Goal: Task Accomplishment & Management: Manage account settings

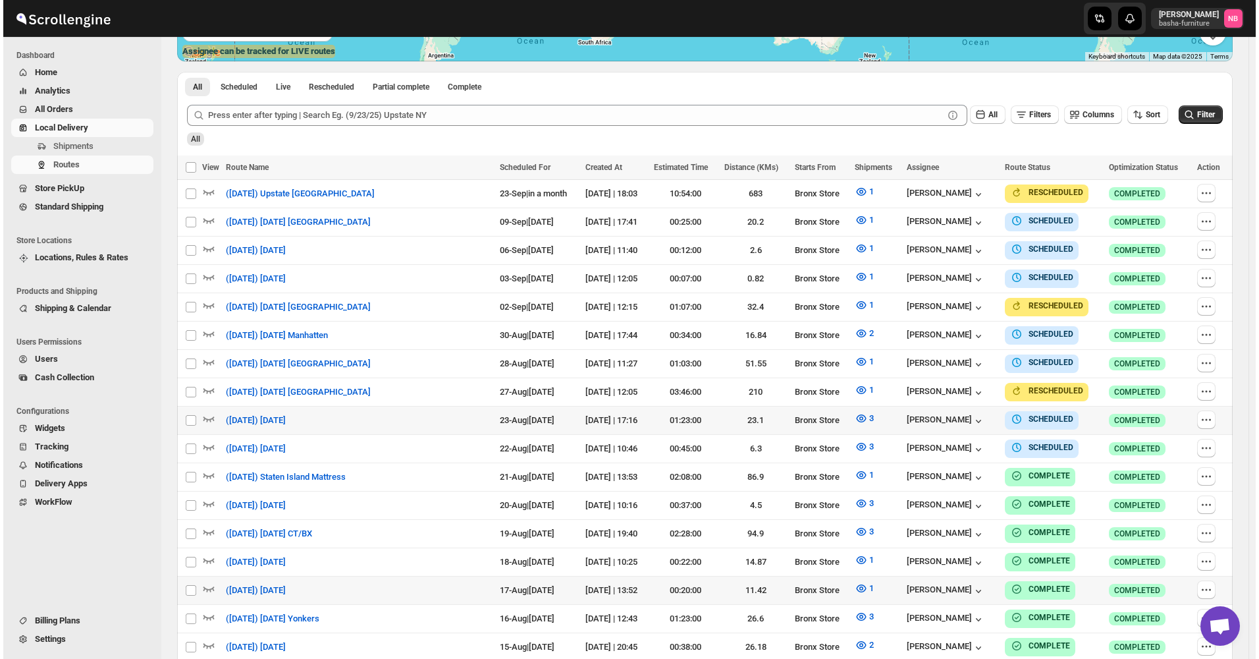
scroll to position [329, 0]
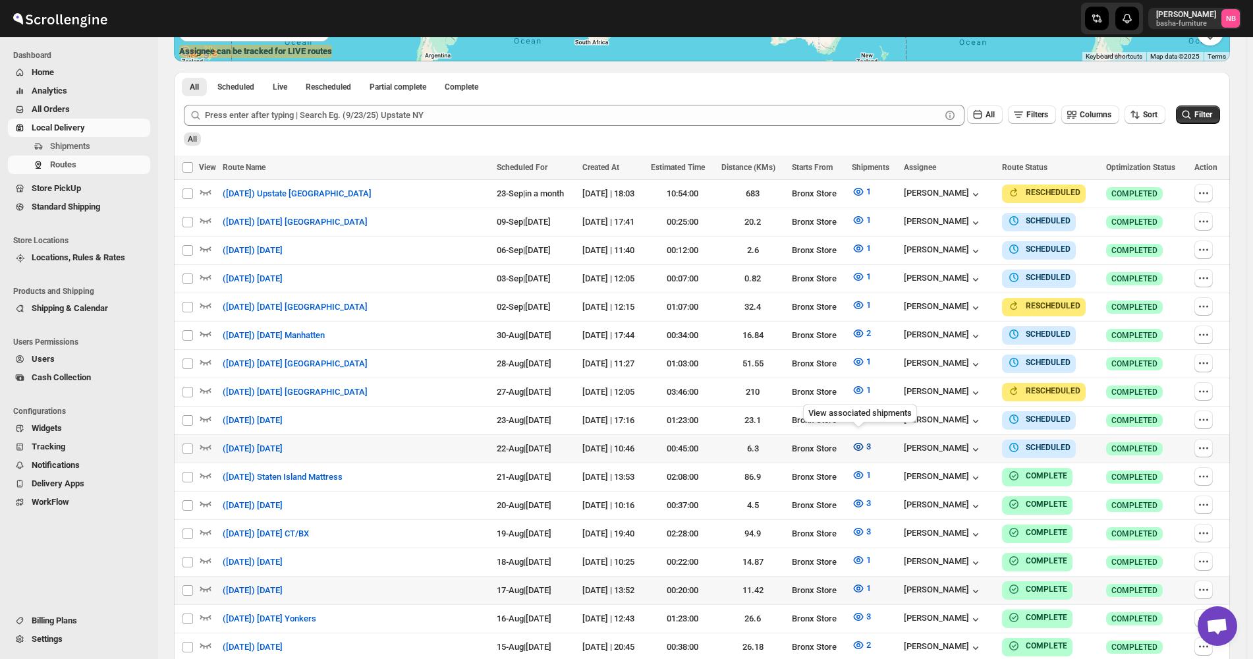
click at [857, 440] on icon "button" at bounding box center [858, 446] width 13 height 13
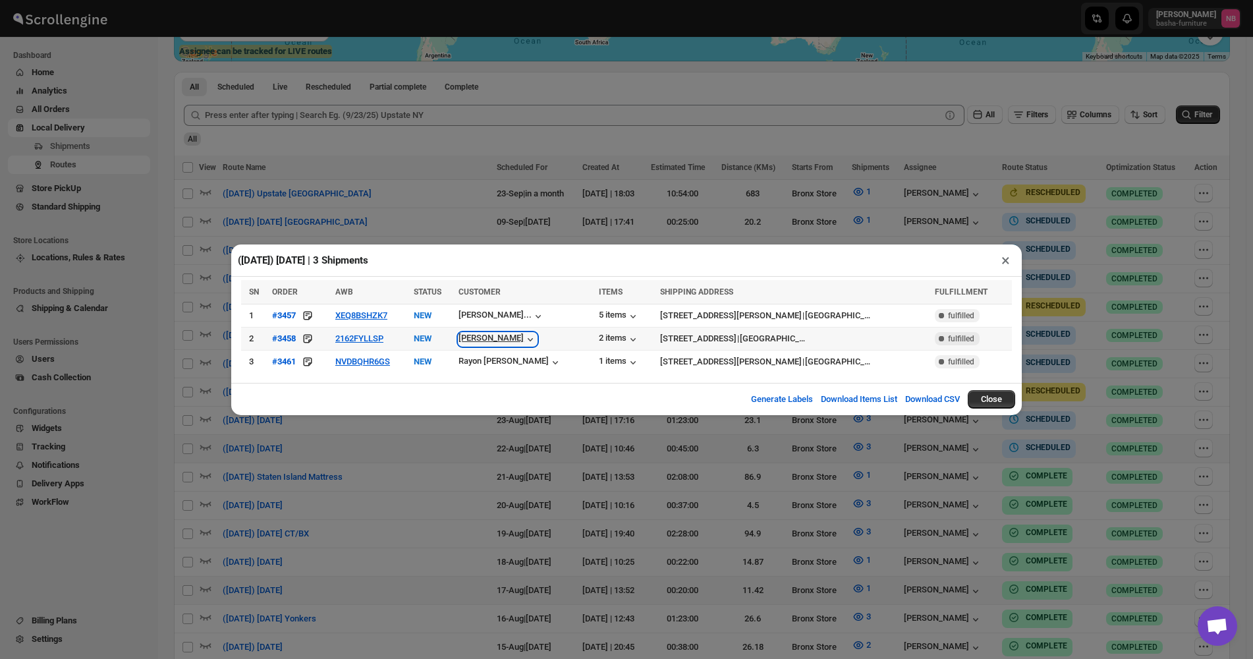
click at [524, 344] on icon "button" at bounding box center [530, 339] width 13 height 13
click at [381, 359] on button "NVDBQHR6GS" at bounding box center [362, 361] width 55 height 10
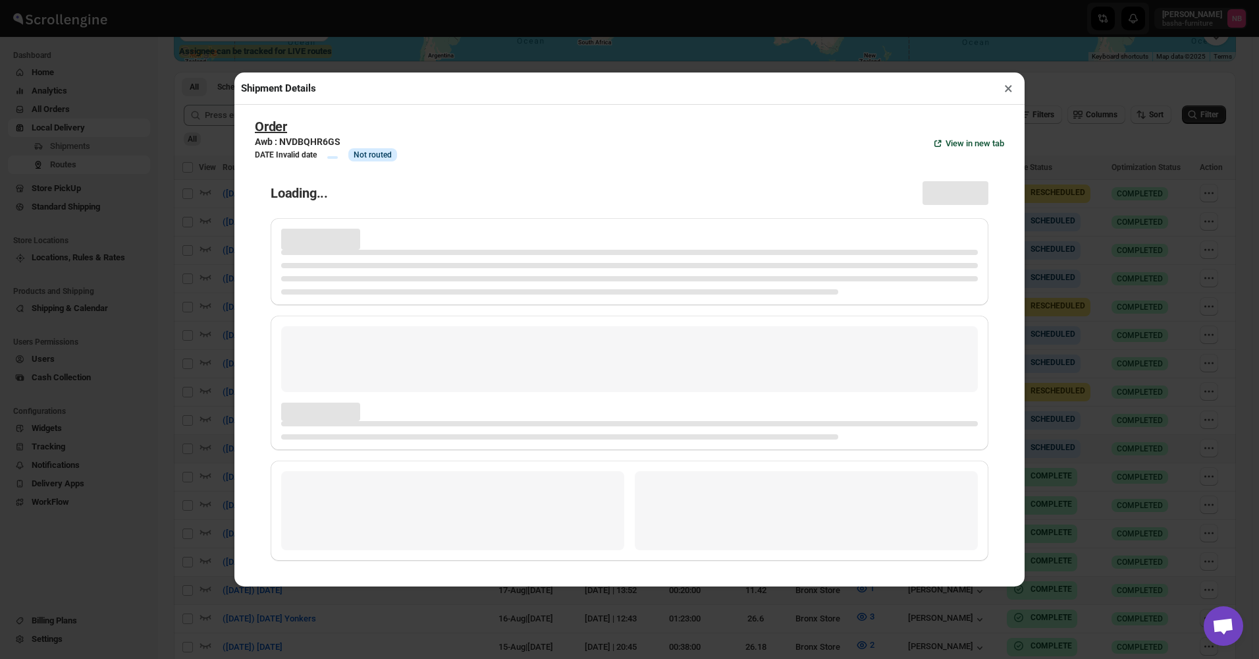
click at [222, 251] on div "Shipment Details × Order Awb : NVDBQHR6GS DATE Invalid date Info Info Not route…" at bounding box center [629, 329] width 1259 height 659
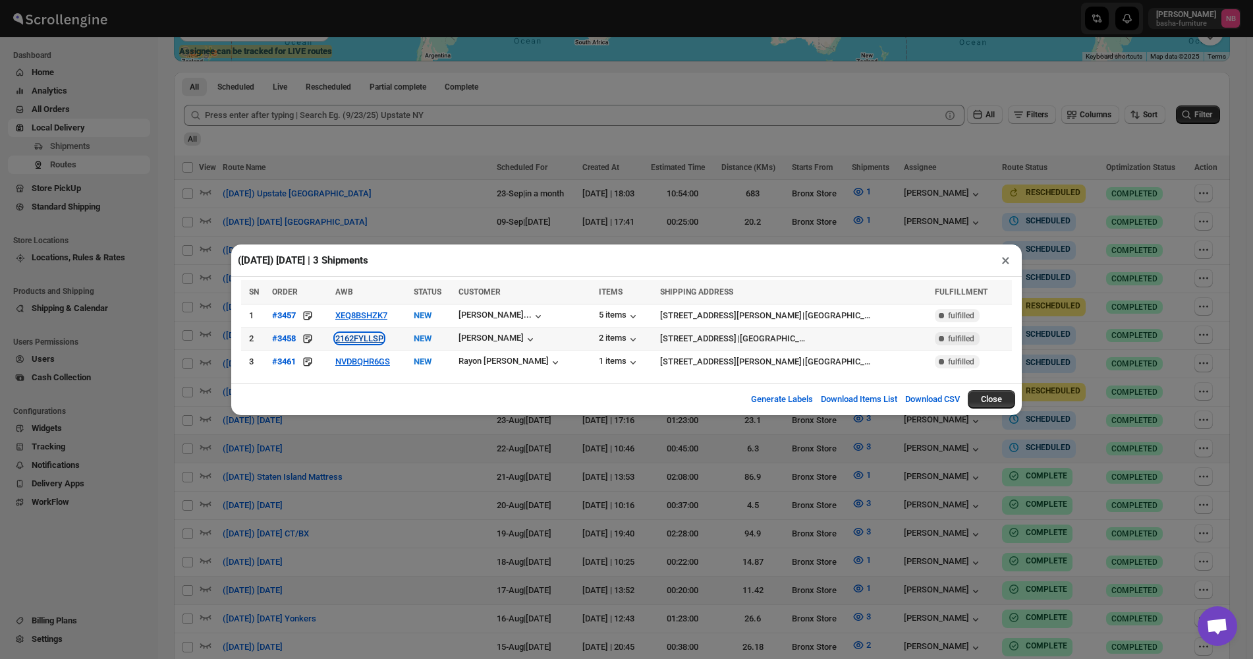
click at [379, 341] on button "2162FYLLSP" at bounding box center [359, 338] width 48 height 10
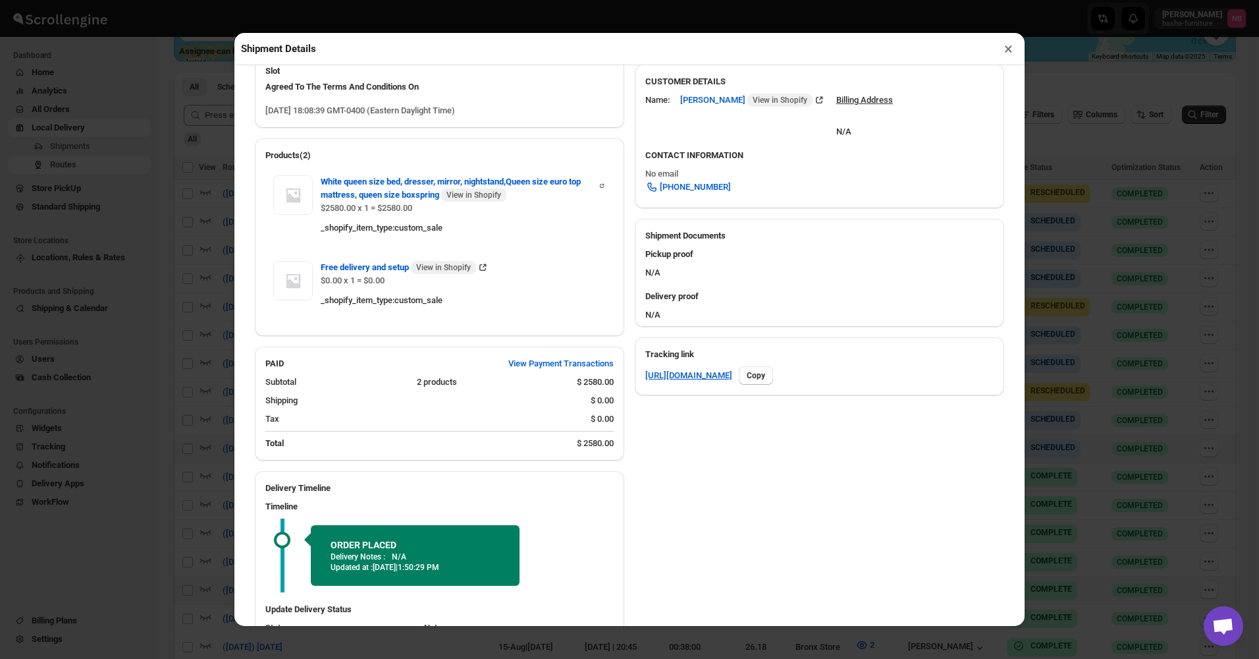
scroll to position [395, 0]
click at [175, 255] on div "Shipment Details × #3458 Awb : 2162FYLLSP DATE [DATE] | 18:08 Info NEW Info Rou…" at bounding box center [629, 329] width 1259 height 659
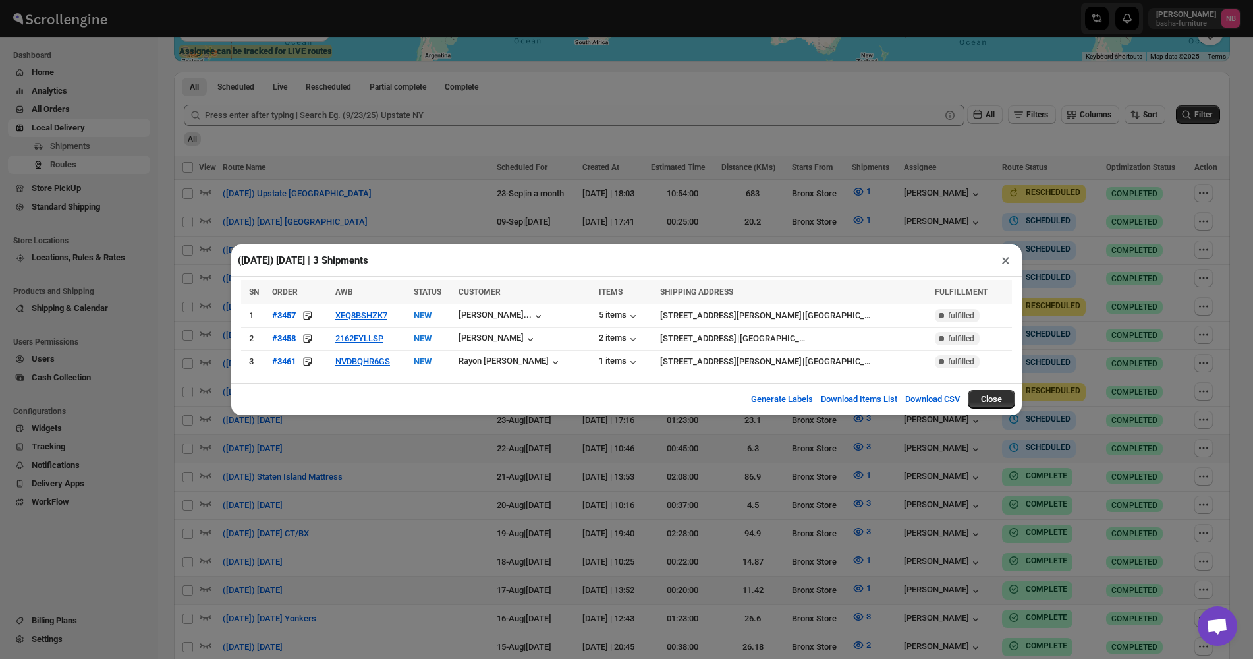
click at [1091, 313] on div "([DATE]) [DATE] | 3 Shipments × SN ORDER AWB STATUS CUSTOMER ITEMS SHIPPING ADD…" at bounding box center [626, 329] width 1253 height 659
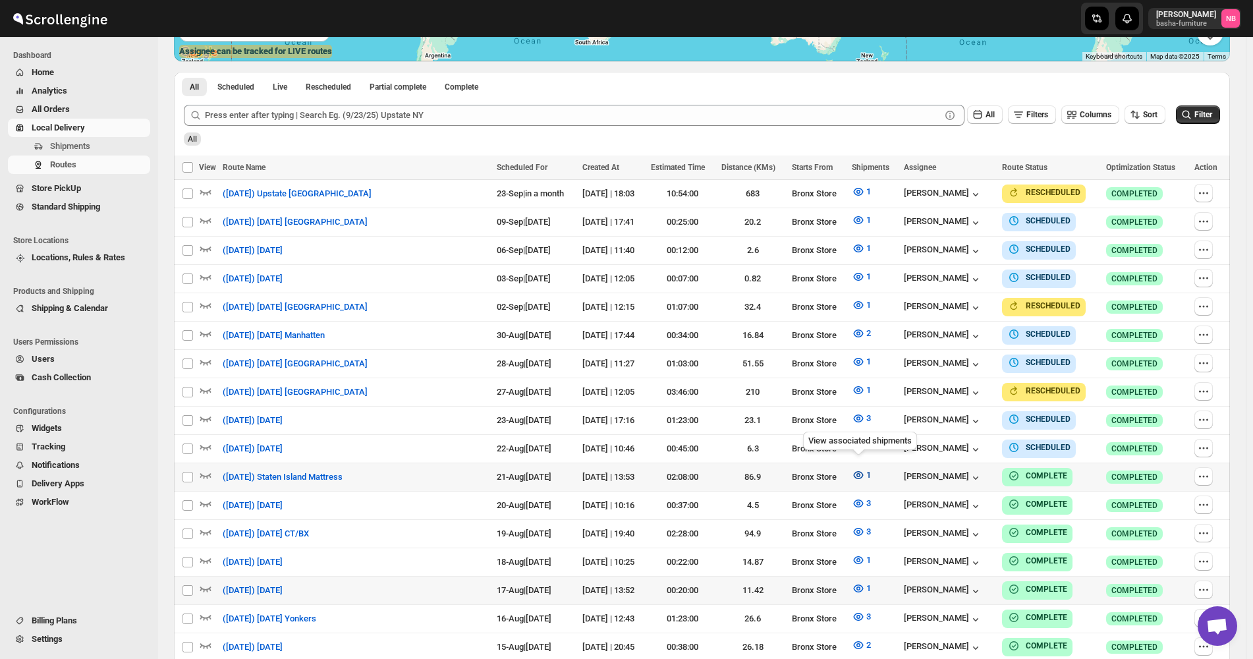
click at [856, 473] on icon "button" at bounding box center [858, 475] width 4 height 4
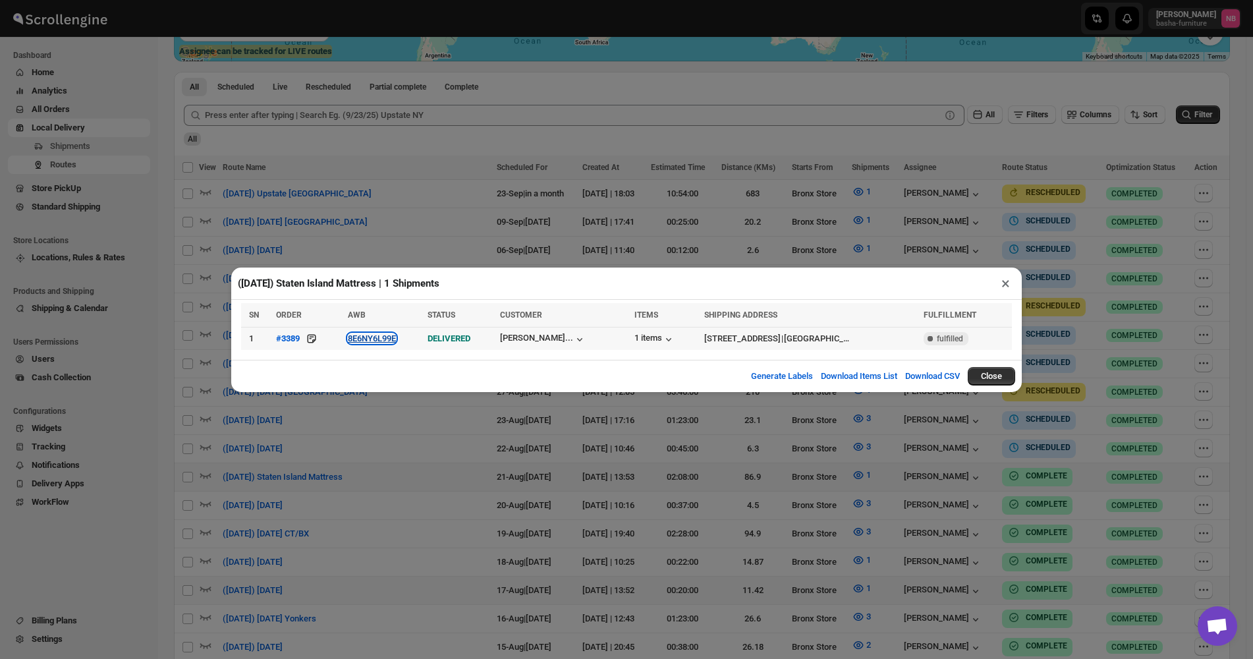
click at [375, 341] on button "8E6NY6L99E" at bounding box center [372, 338] width 48 height 10
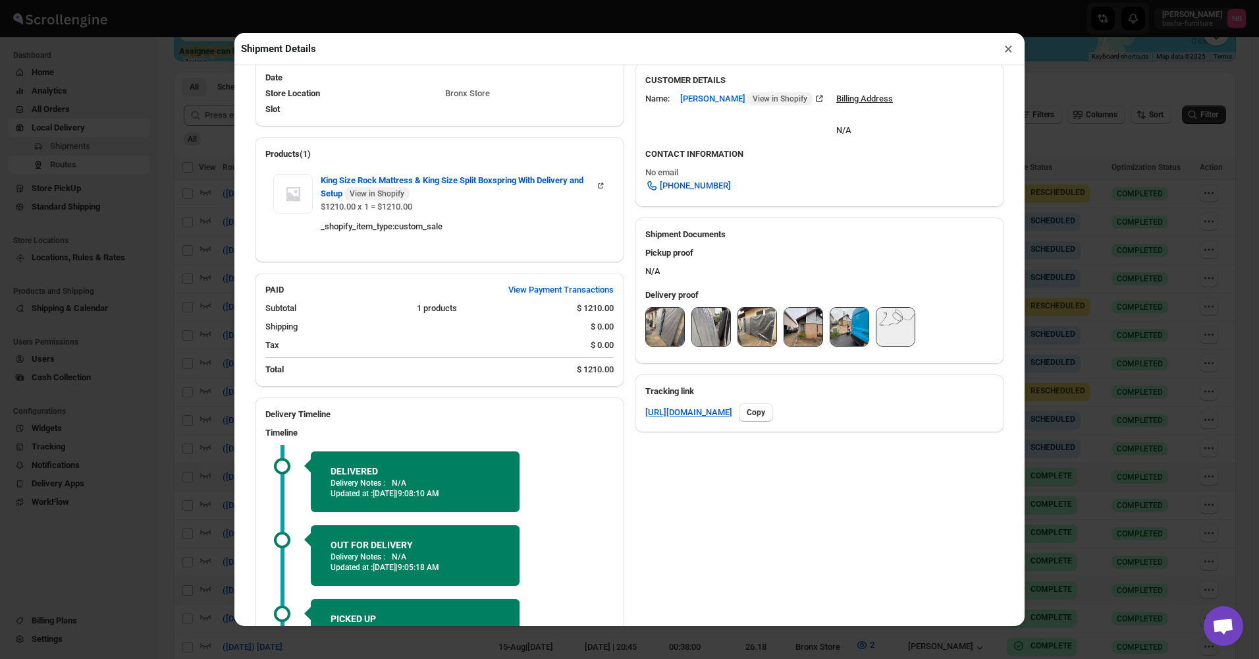
click at [661, 328] on img at bounding box center [665, 327] width 38 height 38
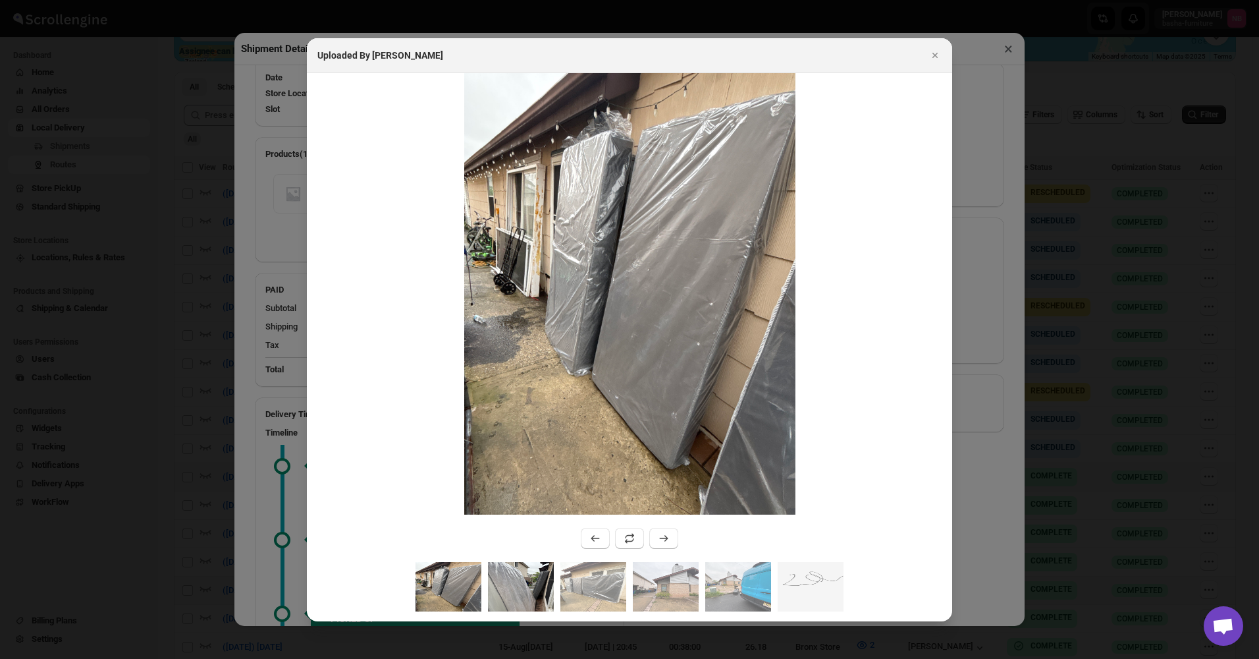
click at [528, 578] on img ":rlrg:" at bounding box center [521, 586] width 66 height 49
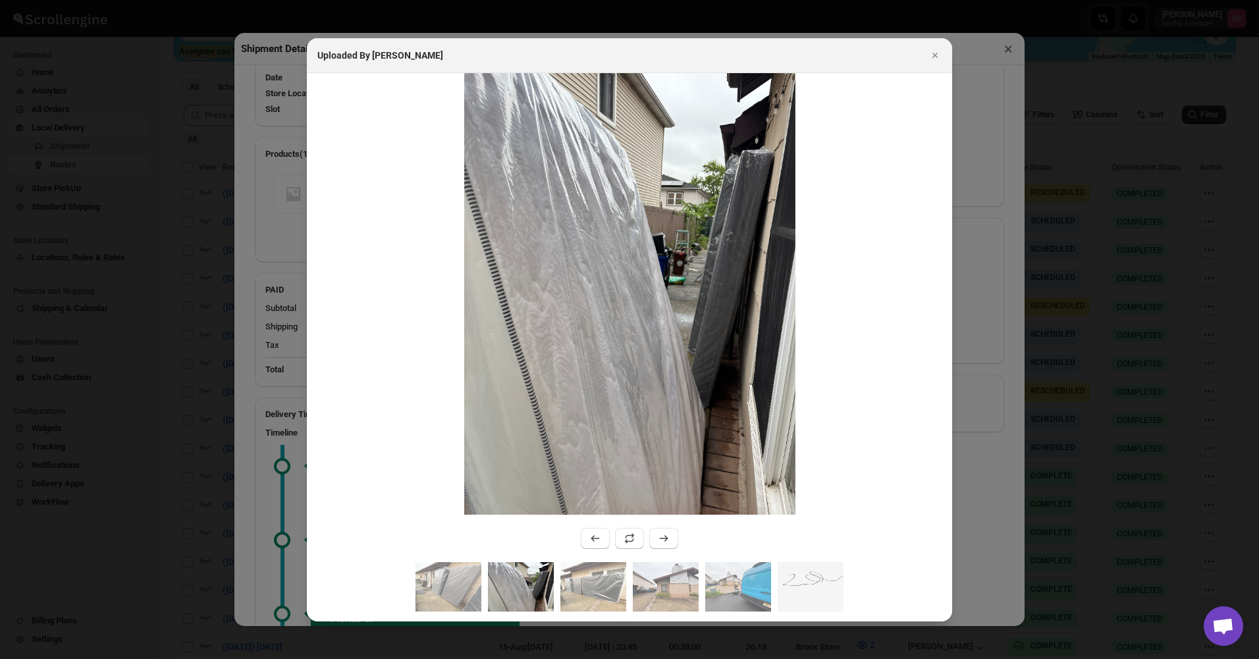
click at [559, 588] on div ":rlrg:" at bounding box center [629, 591] width 645 height 59
click at [578, 583] on img ":rlrg:" at bounding box center [593, 586] width 66 height 49
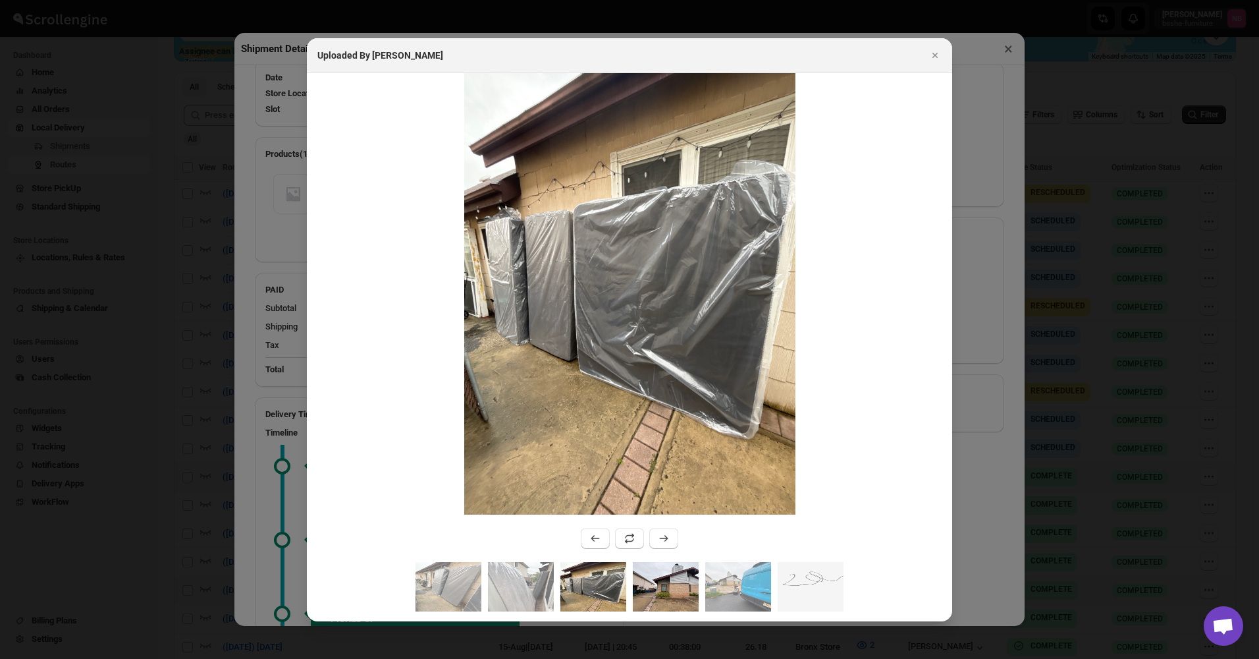
click at [676, 578] on img ":rlrg:" at bounding box center [666, 586] width 66 height 49
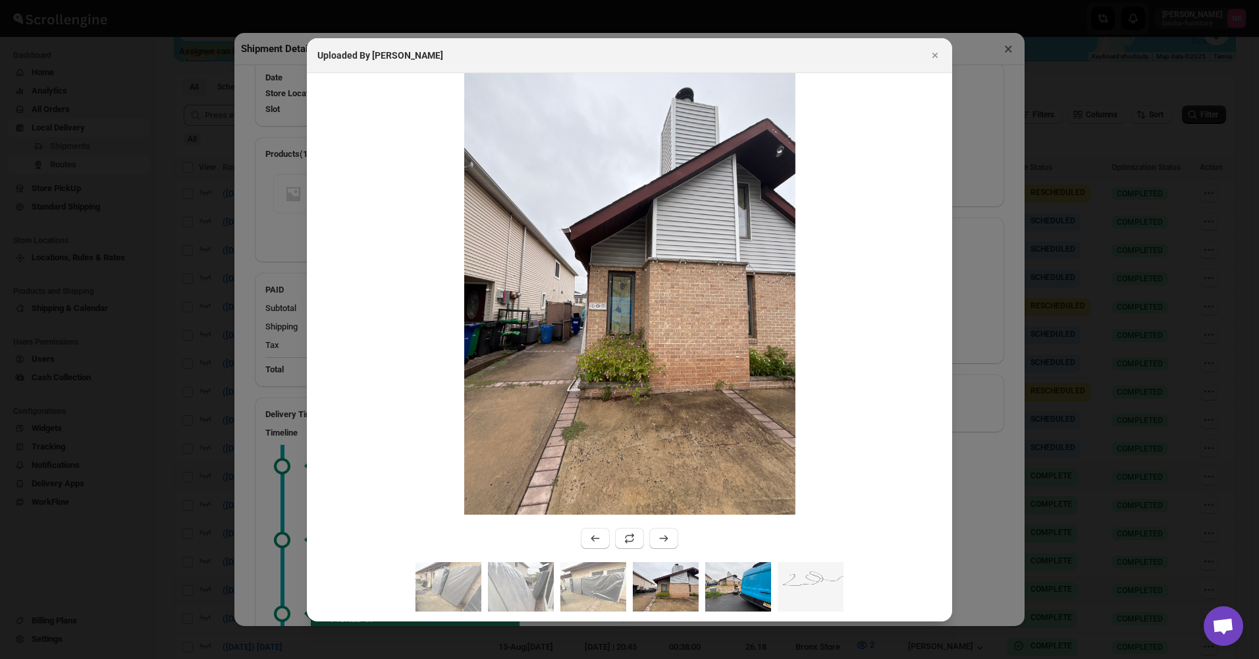
click at [719, 591] on img ":rlrg:" at bounding box center [738, 586] width 66 height 49
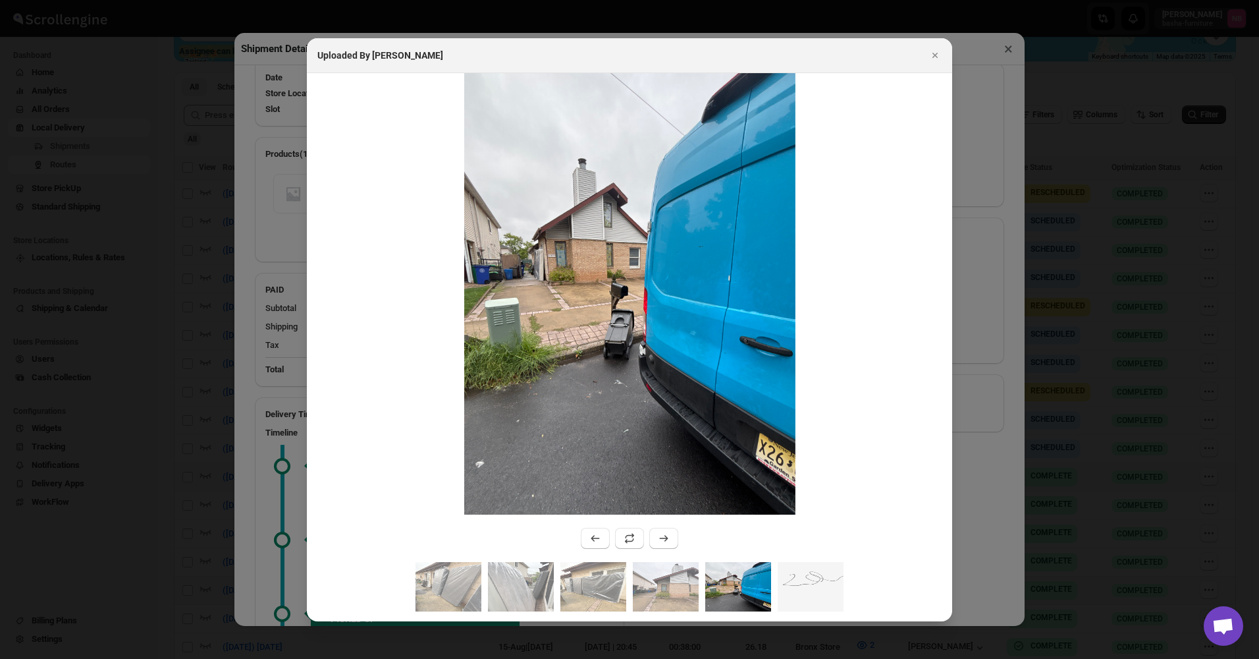
click at [769, 586] on img ":rlrg:" at bounding box center [738, 586] width 66 height 49
click at [768, 586] on img ":rlrg:" at bounding box center [738, 586] width 66 height 49
click at [780, 589] on img ":rlrg:" at bounding box center [811, 586] width 66 height 49
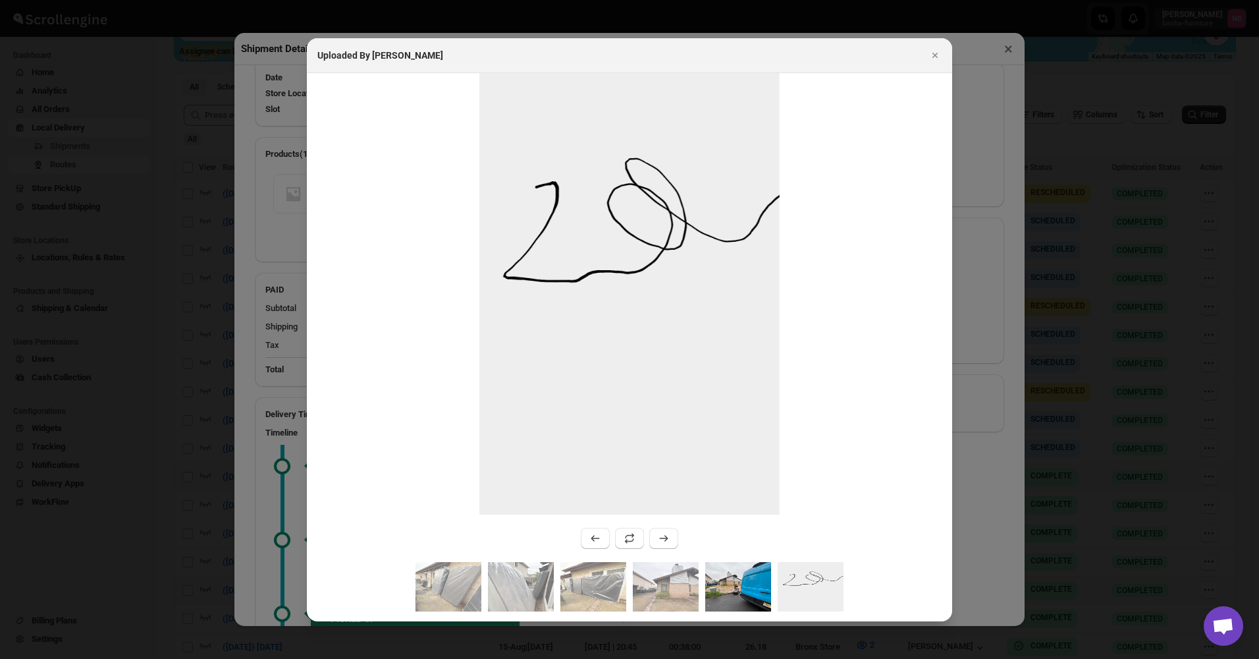
click at [742, 582] on img ":rlrg:" at bounding box center [738, 586] width 66 height 49
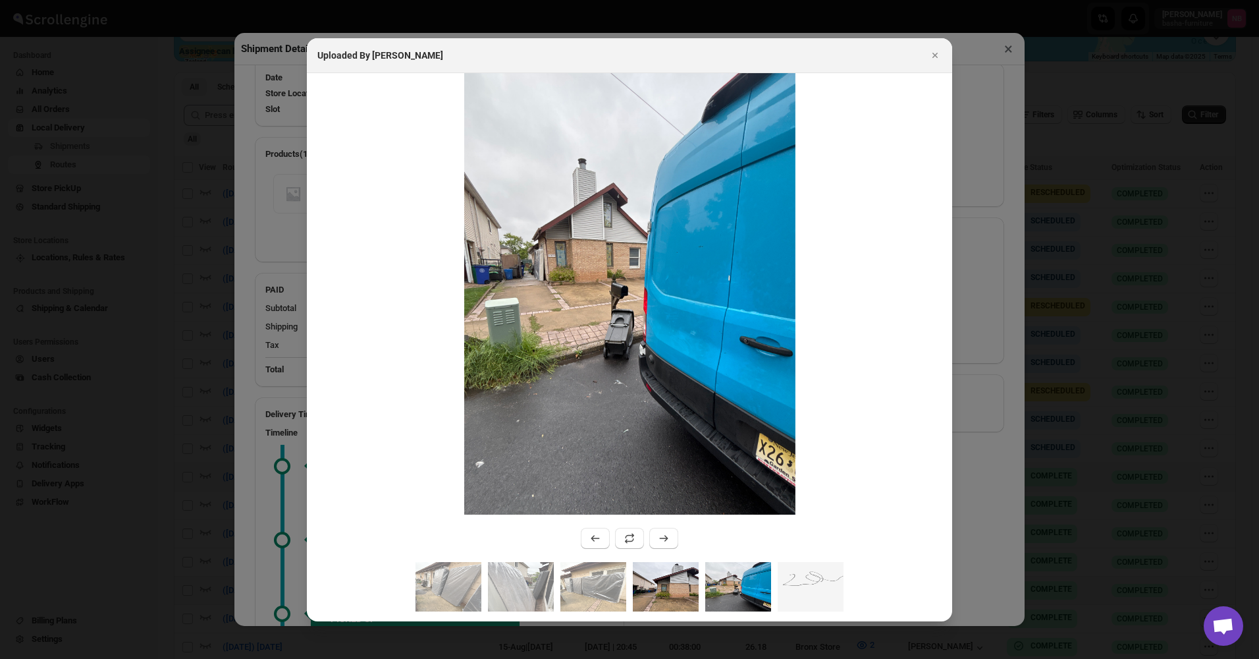
click at [698, 591] on img ":rlrg:" at bounding box center [666, 586] width 66 height 49
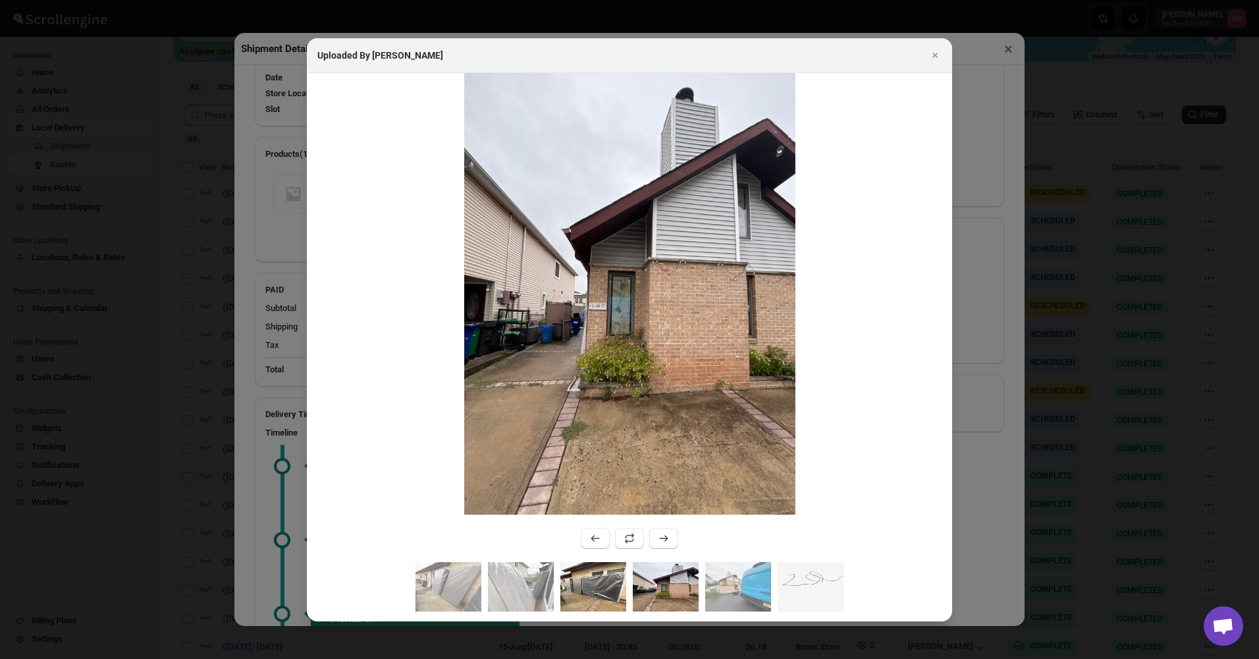
click at [619, 600] on img ":rlrg:" at bounding box center [593, 586] width 66 height 49
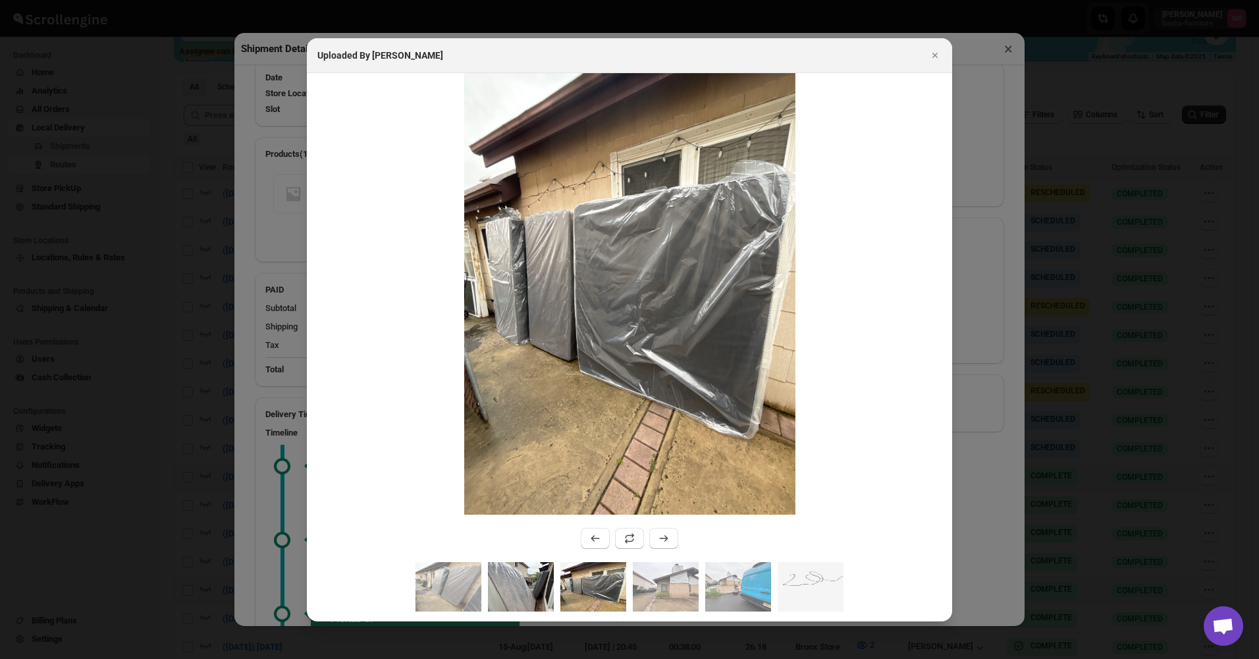
click at [548, 599] on img ":rlrg:" at bounding box center [521, 586] width 66 height 49
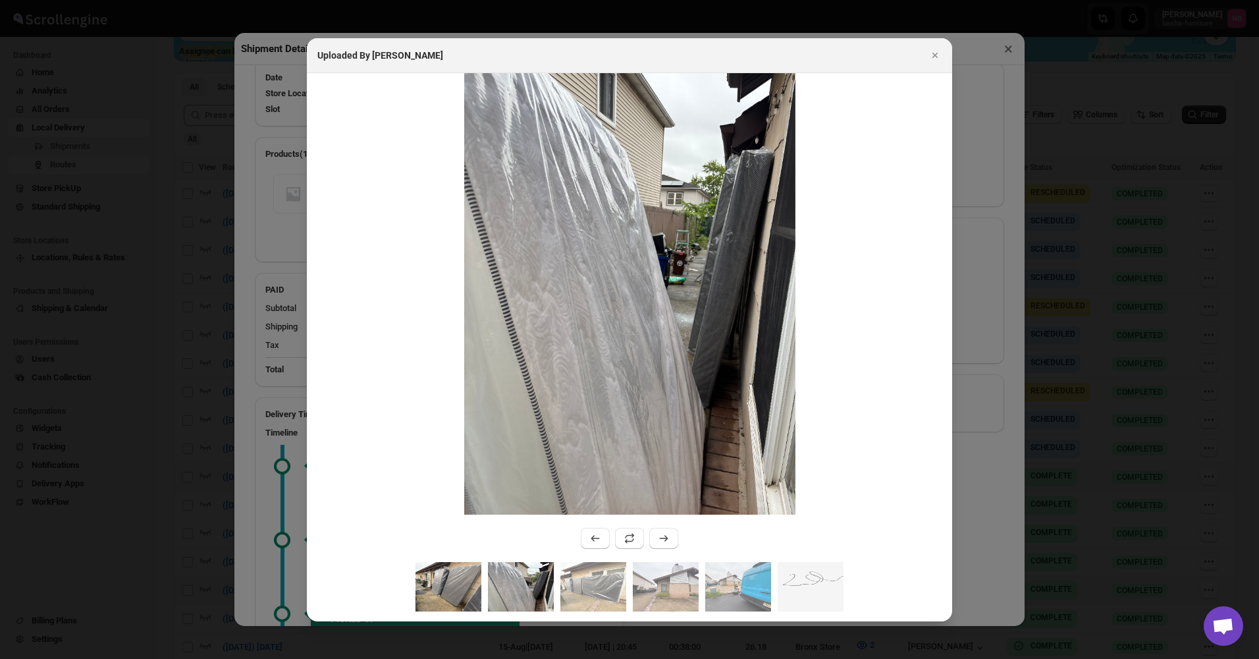
click at [452, 605] on img ":rlrg:" at bounding box center [449, 586] width 66 height 49
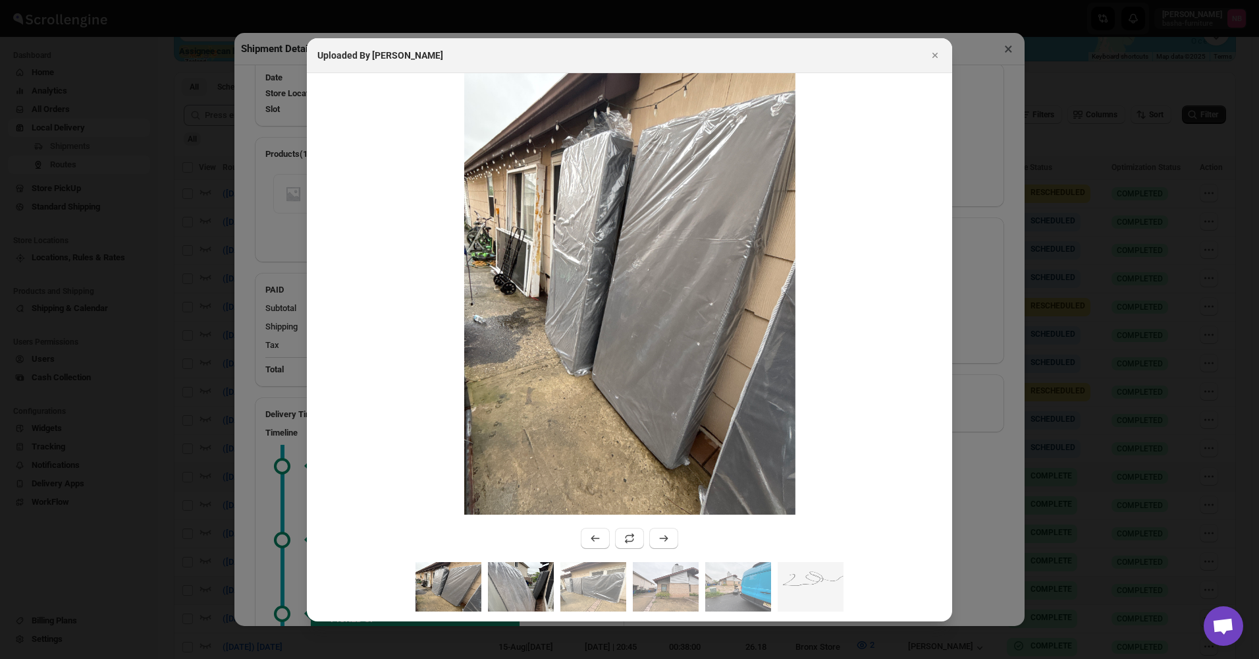
click at [518, 587] on img ":rlrg:" at bounding box center [521, 586] width 66 height 49
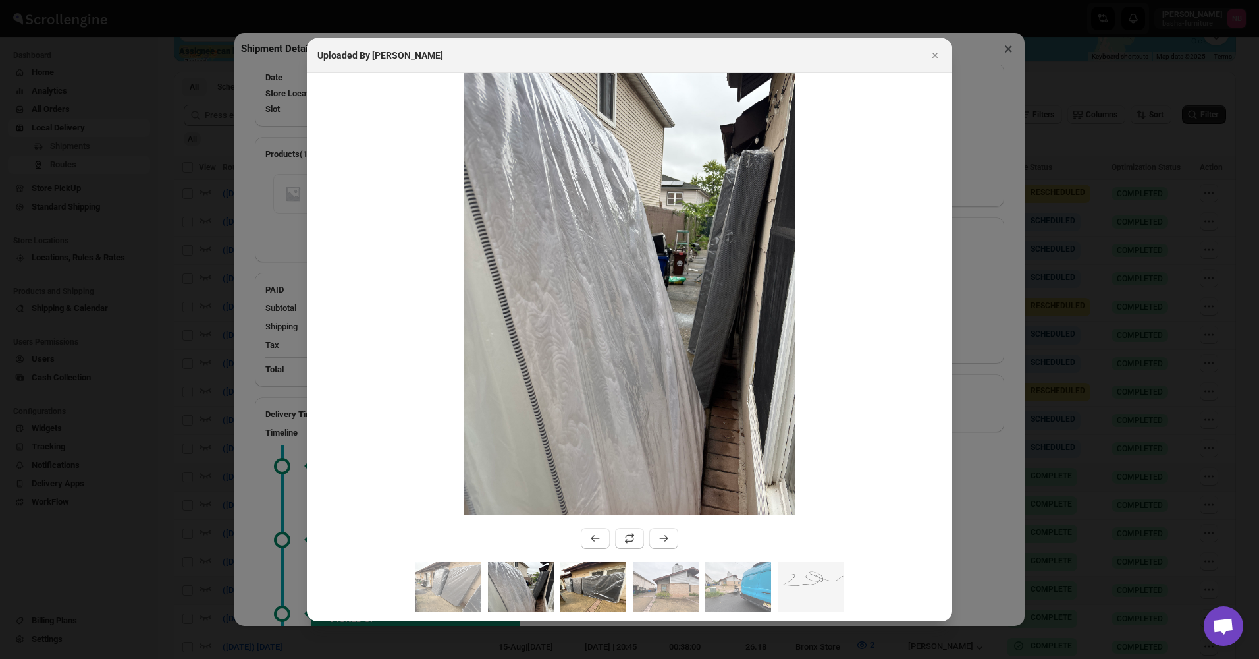
click at [576, 586] on img ":rlrg:" at bounding box center [593, 586] width 66 height 49
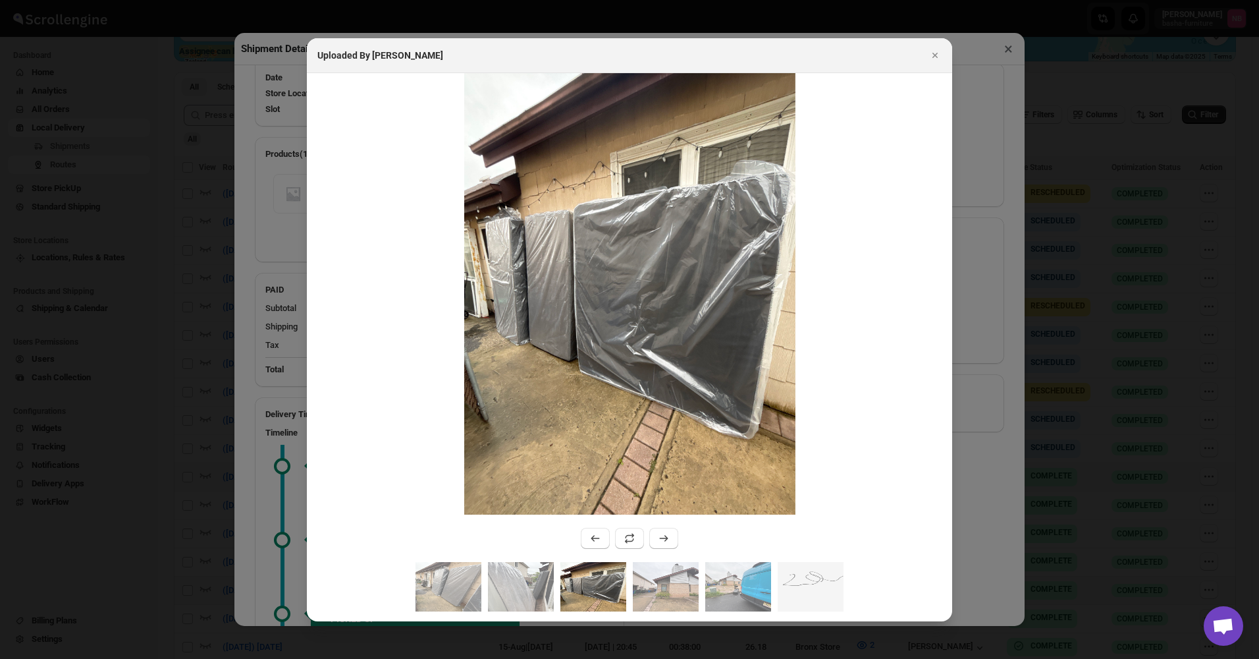
click at [622, 586] on img ":rlrg:" at bounding box center [593, 586] width 66 height 49
click at [694, 582] on img ":rlrg:" at bounding box center [666, 586] width 66 height 49
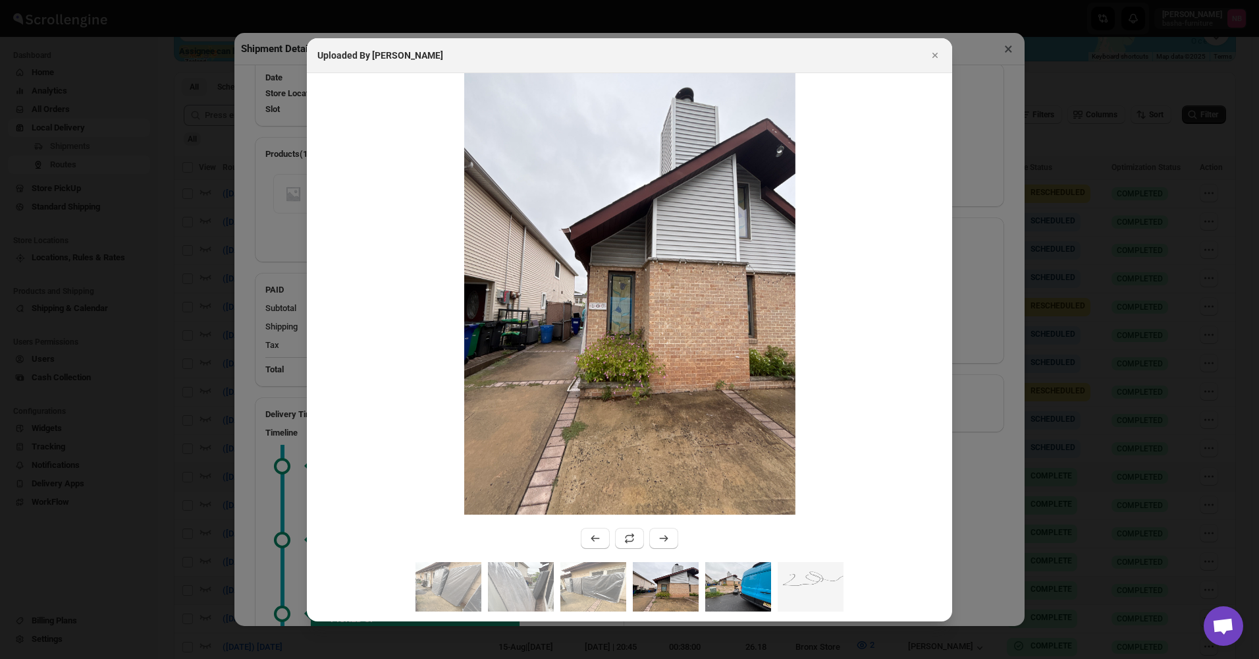
click at [730, 582] on img ":rlrg:" at bounding box center [738, 586] width 66 height 49
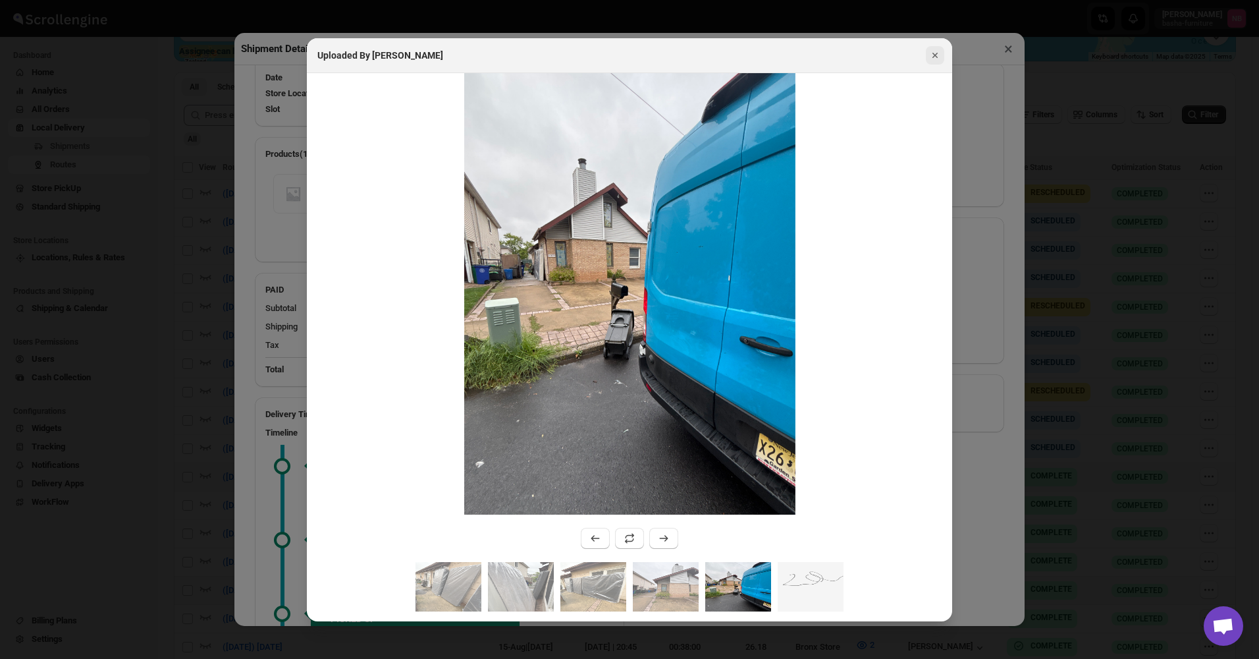
click at [939, 49] on icon "Close" at bounding box center [935, 55] width 13 height 13
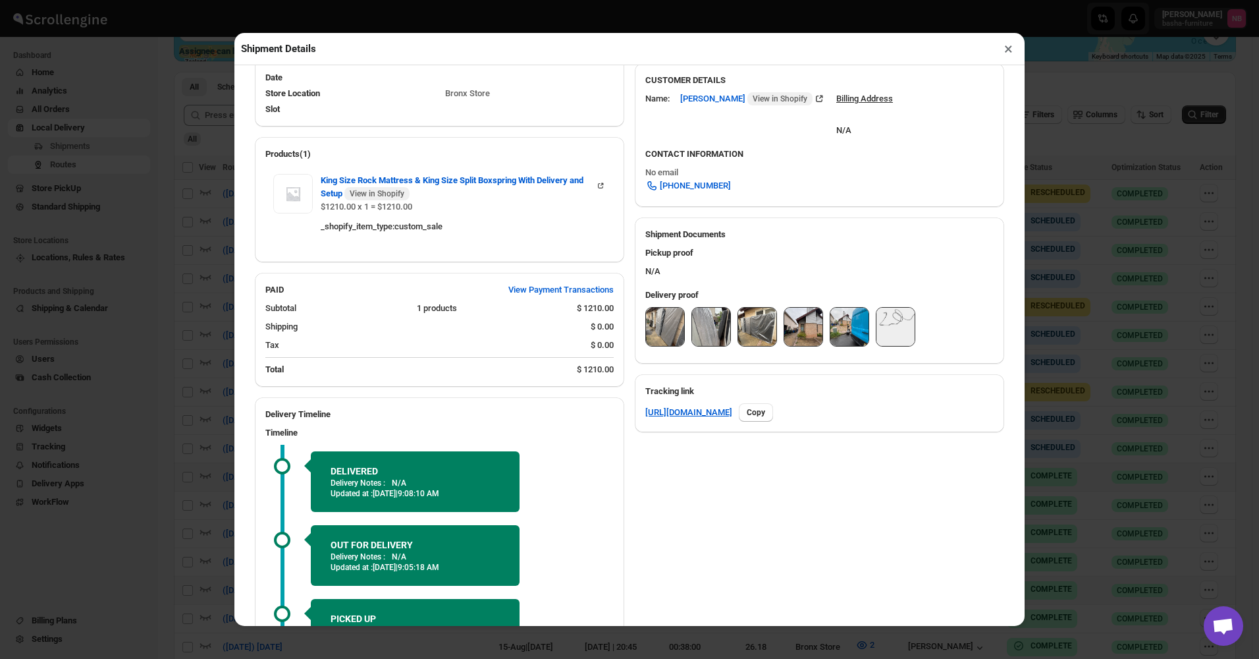
click at [1012, 50] on button "×" at bounding box center [1008, 49] width 19 height 18
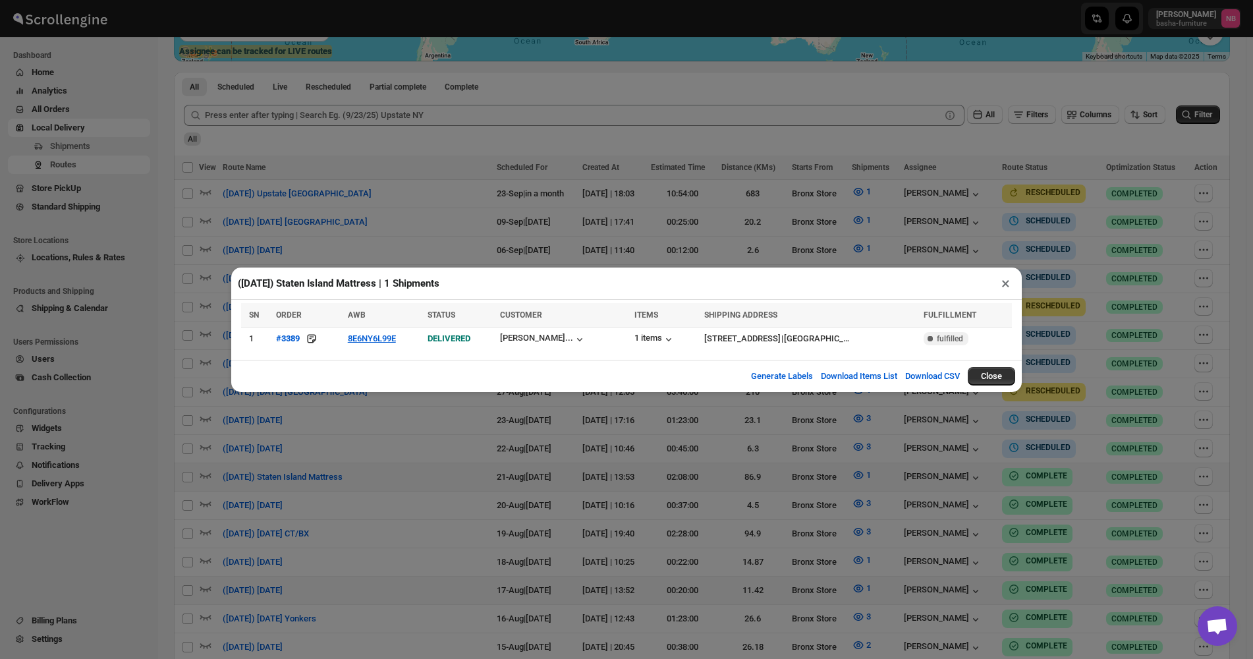
click at [912, 445] on div "([DATE]) Staten Island Mattress | 1 Shipments × SN ORDER AWB STATUS CUSTOMER IT…" at bounding box center [626, 329] width 1253 height 659
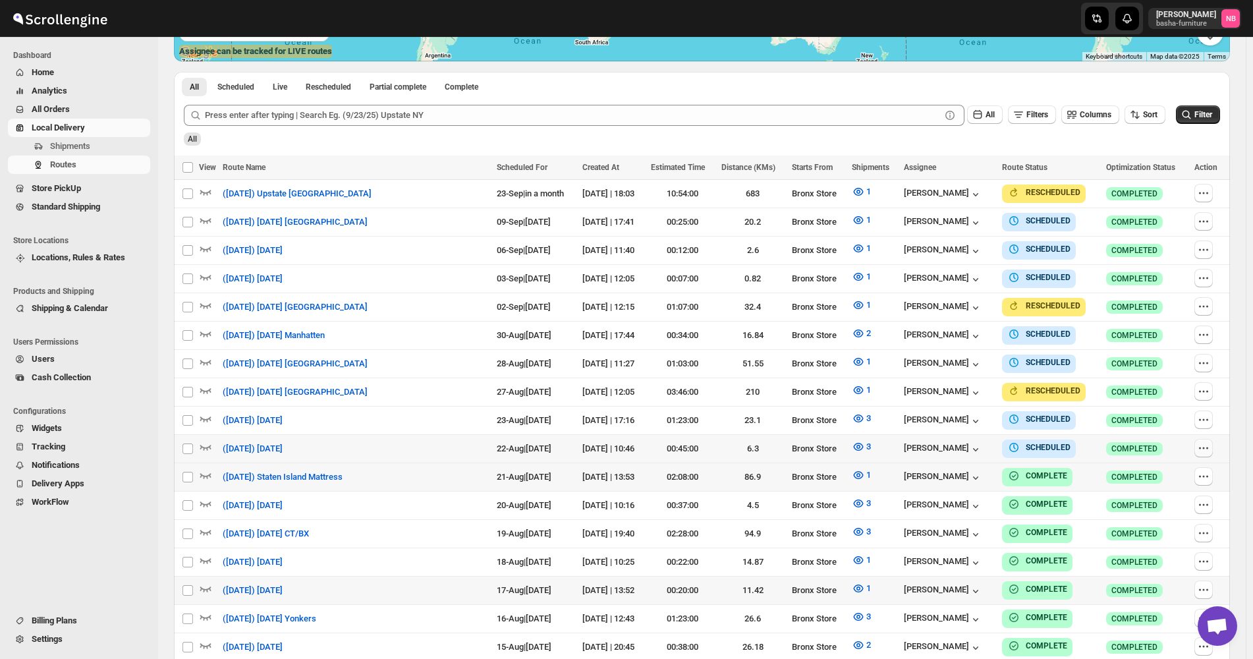
click at [1210, 445] on icon "button" at bounding box center [1203, 447] width 13 height 13
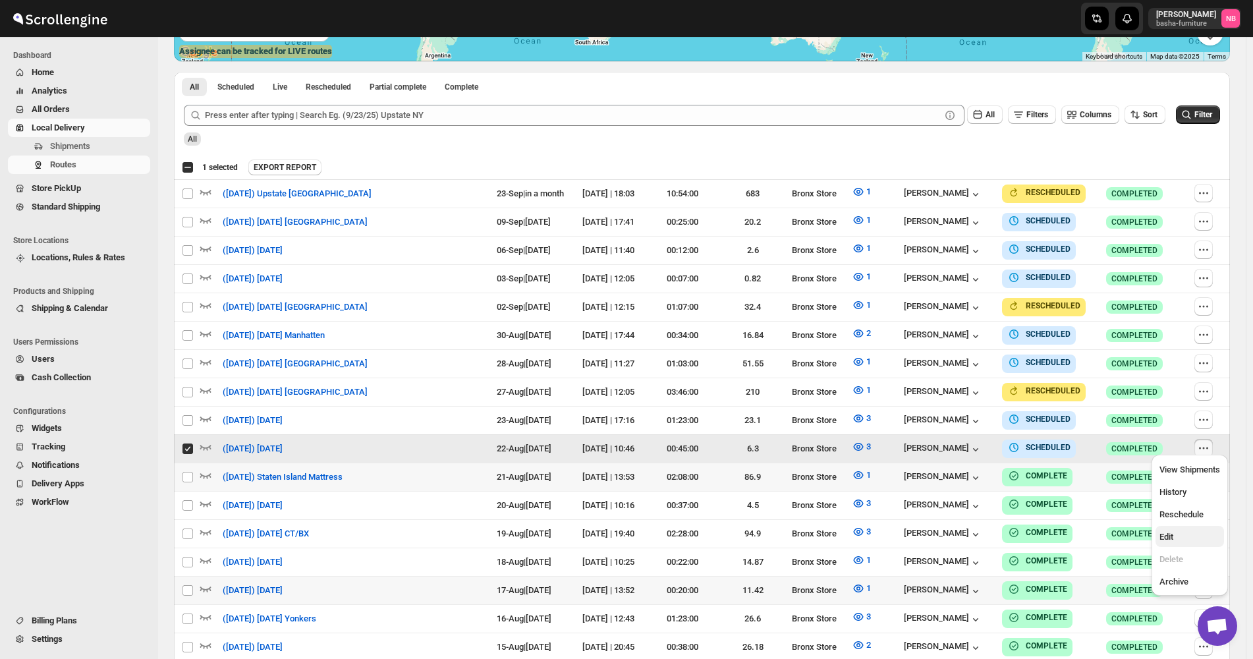
click at [1169, 538] on span "Edit" at bounding box center [1166, 537] width 14 height 10
checkbox input "false"
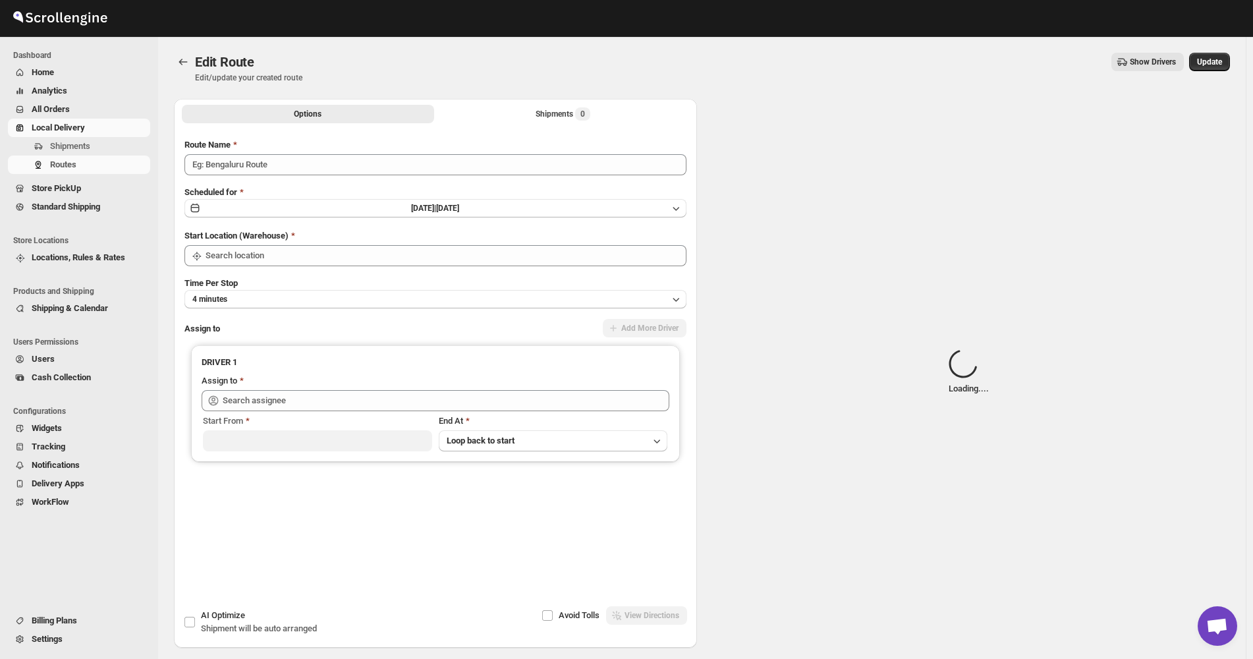
type input "([DATE]) [DATE]"
type input "Bronx Store"
type input "[PERSON_NAME] ([EMAIL_ADDRESS][DOMAIN_NAME])"
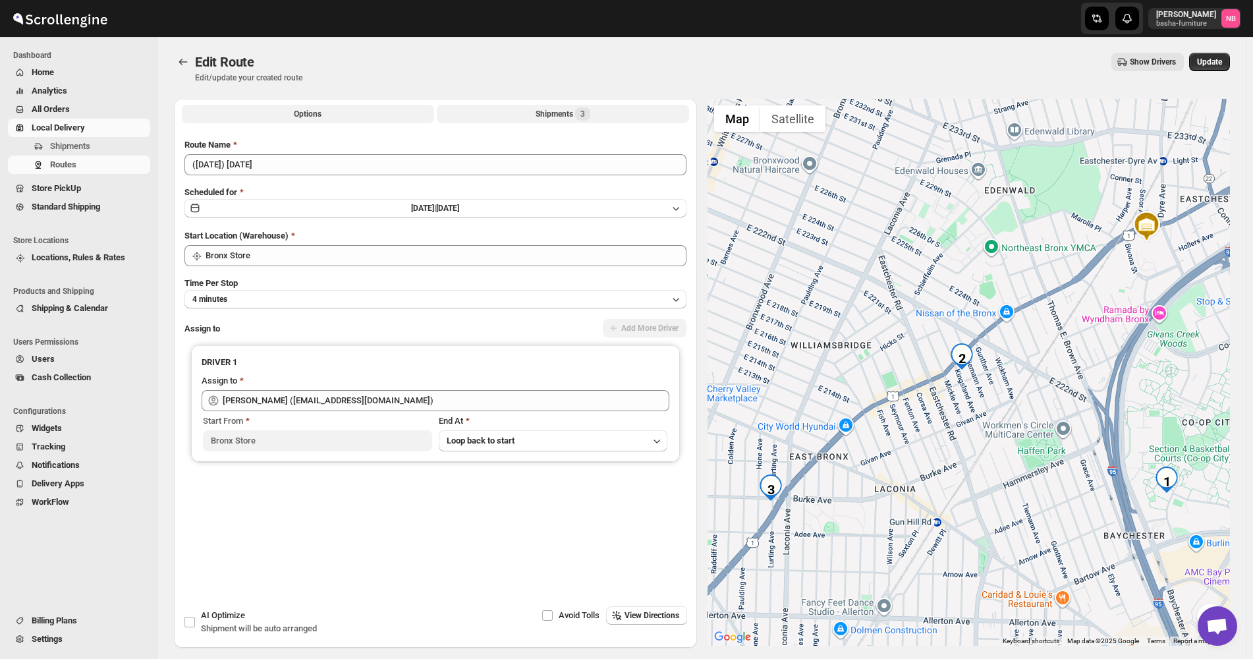
click at [534, 115] on button "Shipments 3" at bounding box center [563, 114] width 252 height 18
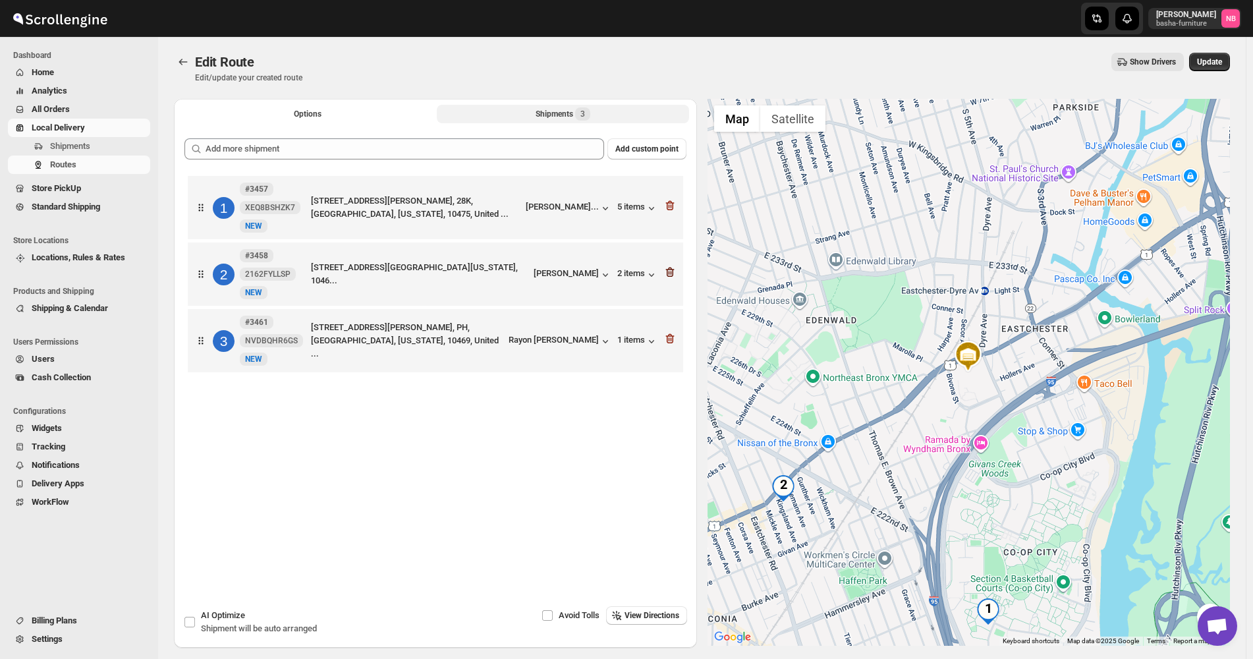
click at [673, 273] on icon "button" at bounding box center [669, 271] width 13 height 13
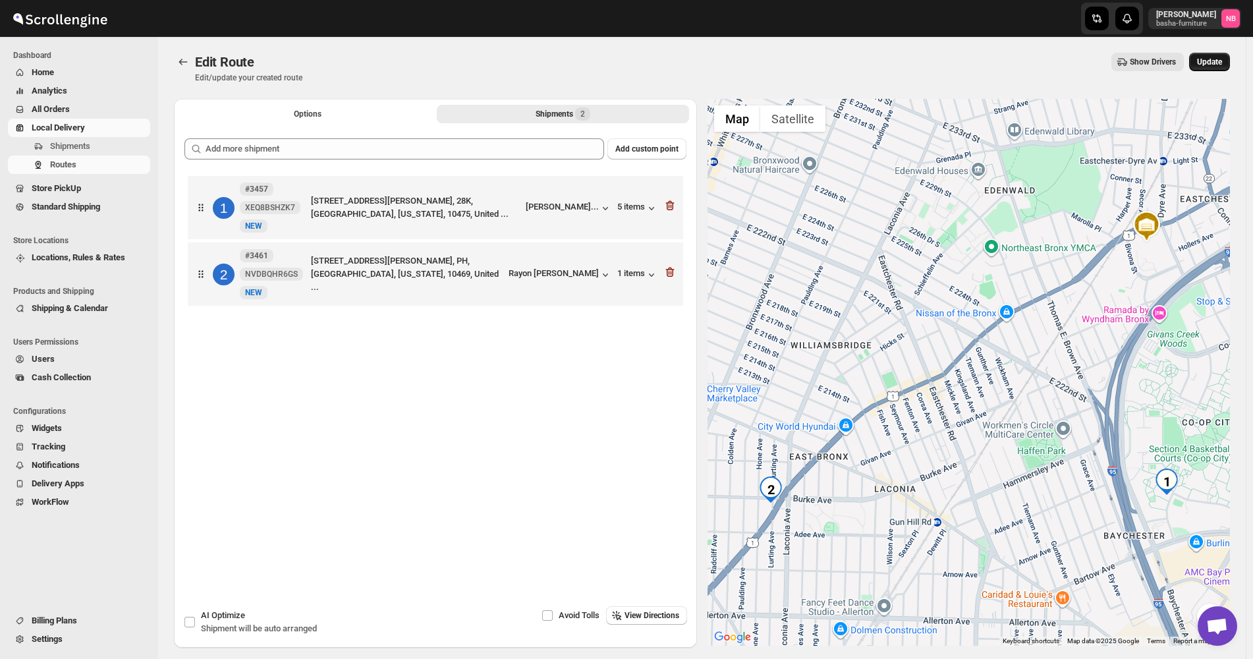
click at [1222, 61] on span "Update" at bounding box center [1209, 62] width 25 height 11
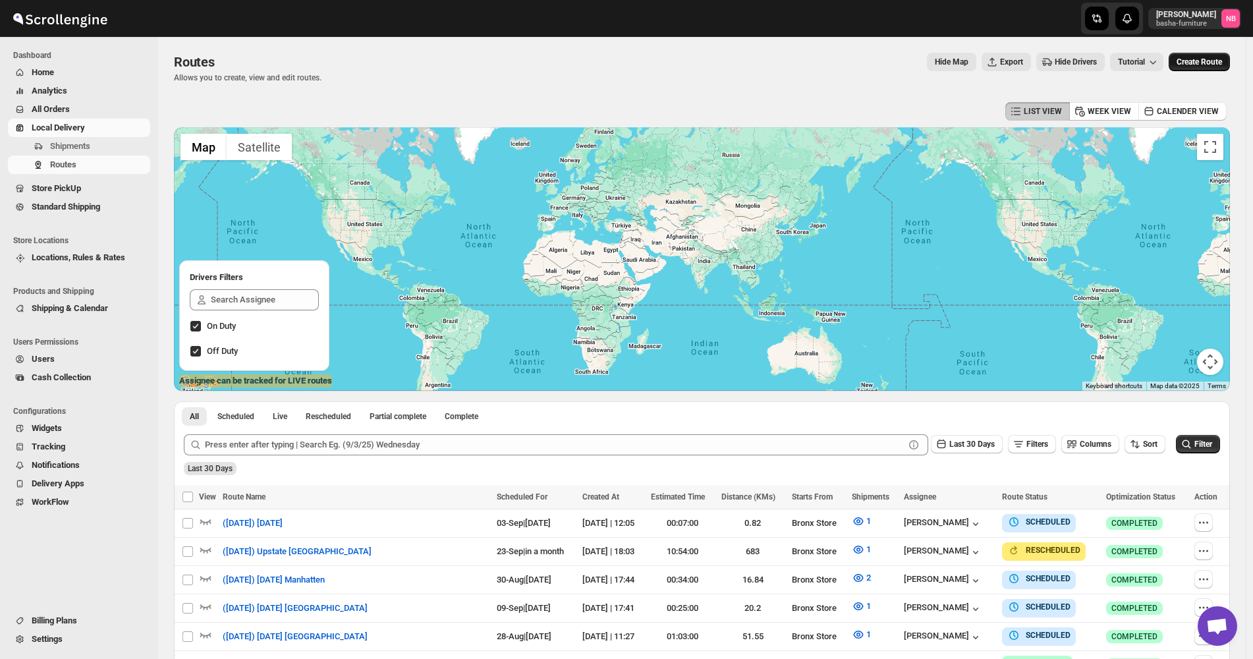
click at [1195, 63] on span "Create Route" at bounding box center [1198, 62] width 45 height 11
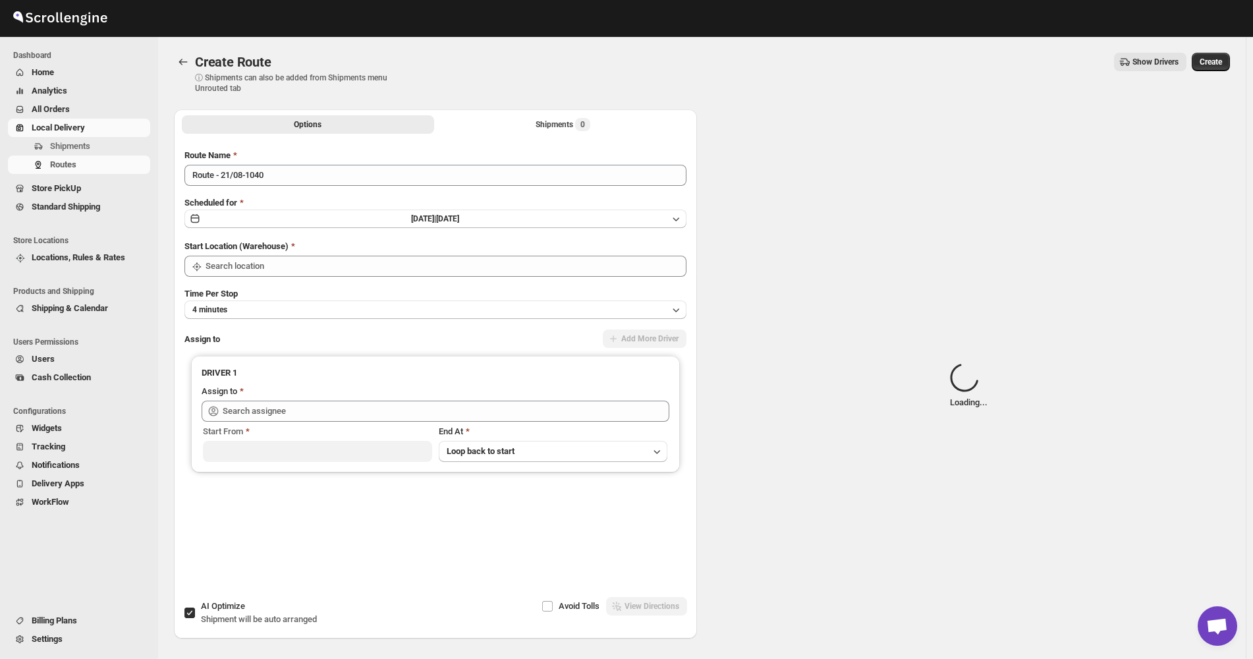
type input "Not Available"
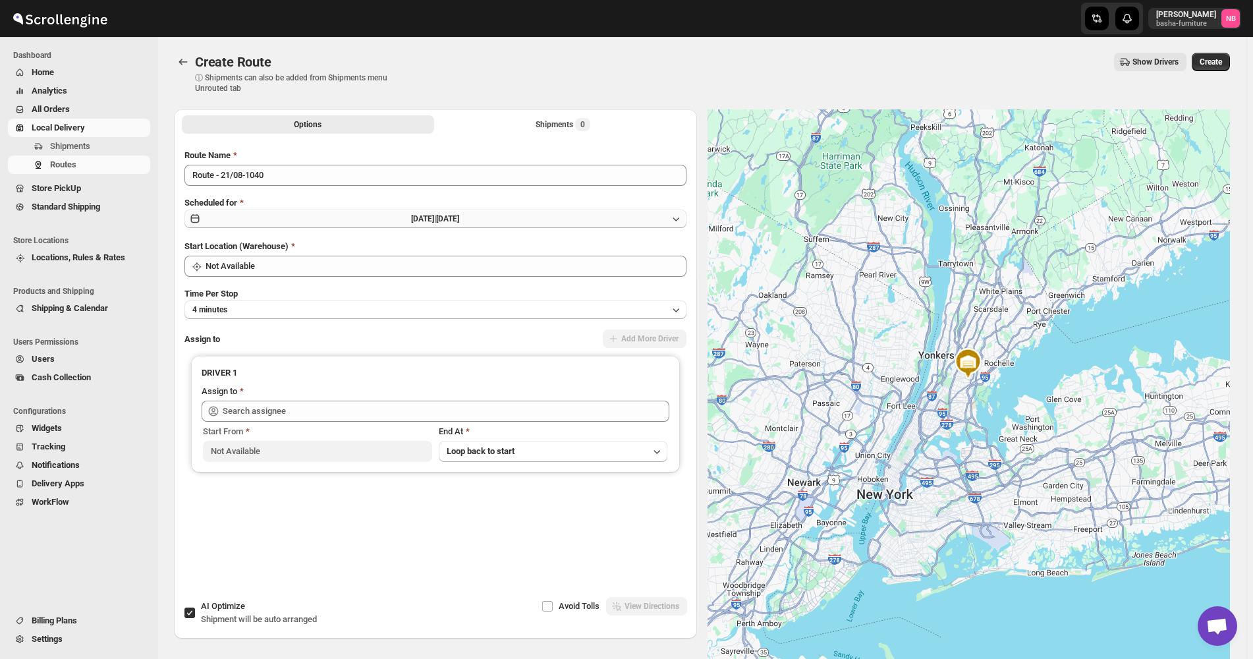
click at [537, 224] on button "[DATE] | [DATE]" at bounding box center [435, 218] width 502 height 18
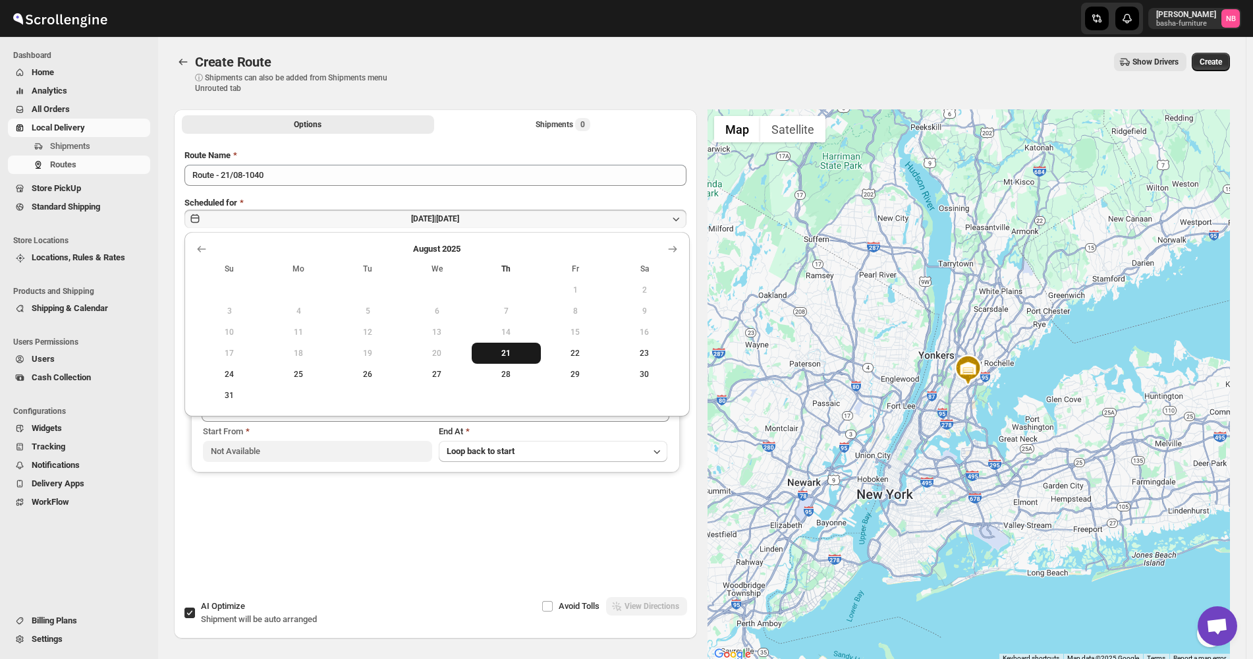
click at [530, 361] on button "21" at bounding box center [506, 352] width 69 height 21
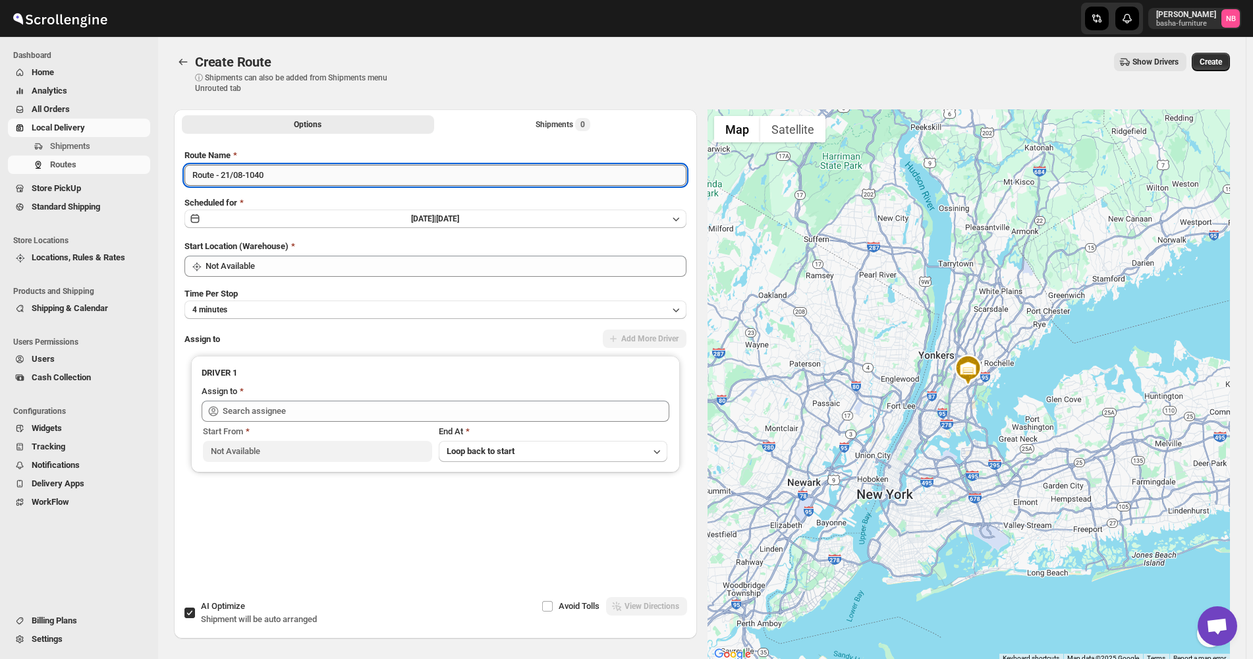
click at [349, 167] on input "Route - 21/08-1040" at bounding box center [435, 175] width 502 height 21
drag, startPoint x: 349, startPoint y: 167, endPoint x: 339, endPoint y: 163, distance: 10.4
click at [339, 163] on div "Route Name Route - 21/08-1040" at bounding box center [435, 167] width 502 height 37
type input "([DATE]) [DATE]"
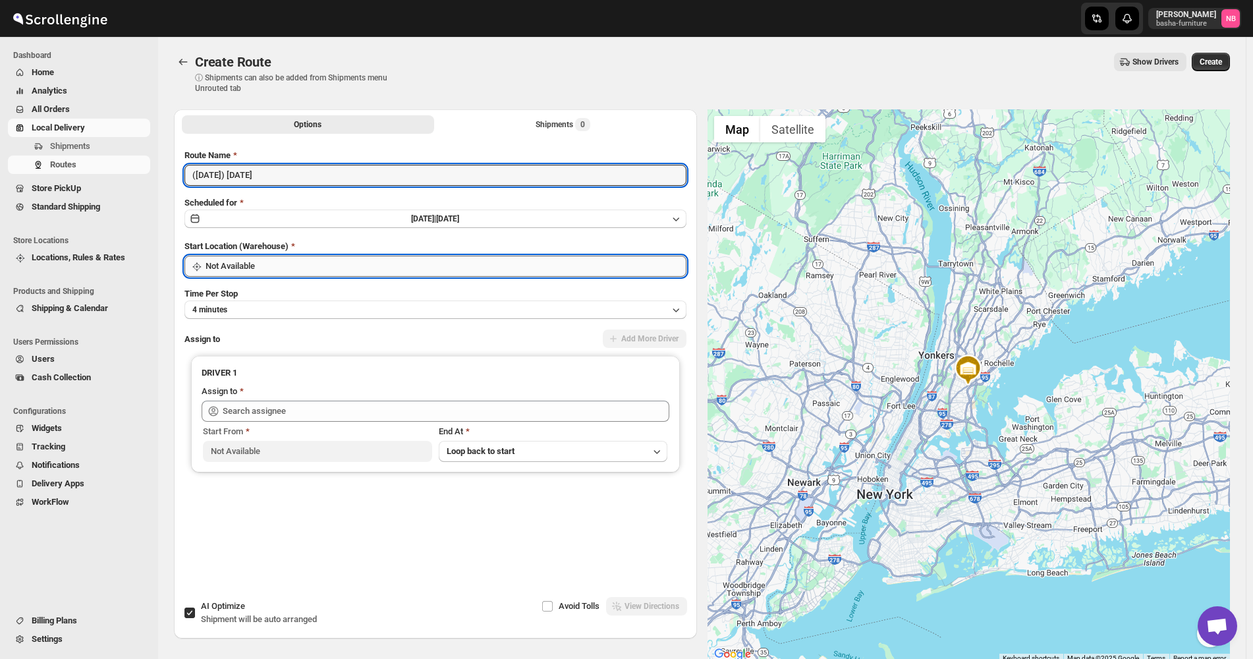
click at [341, 271] on input "Not Available" at bounding box center [445, 266] width 481 height 21
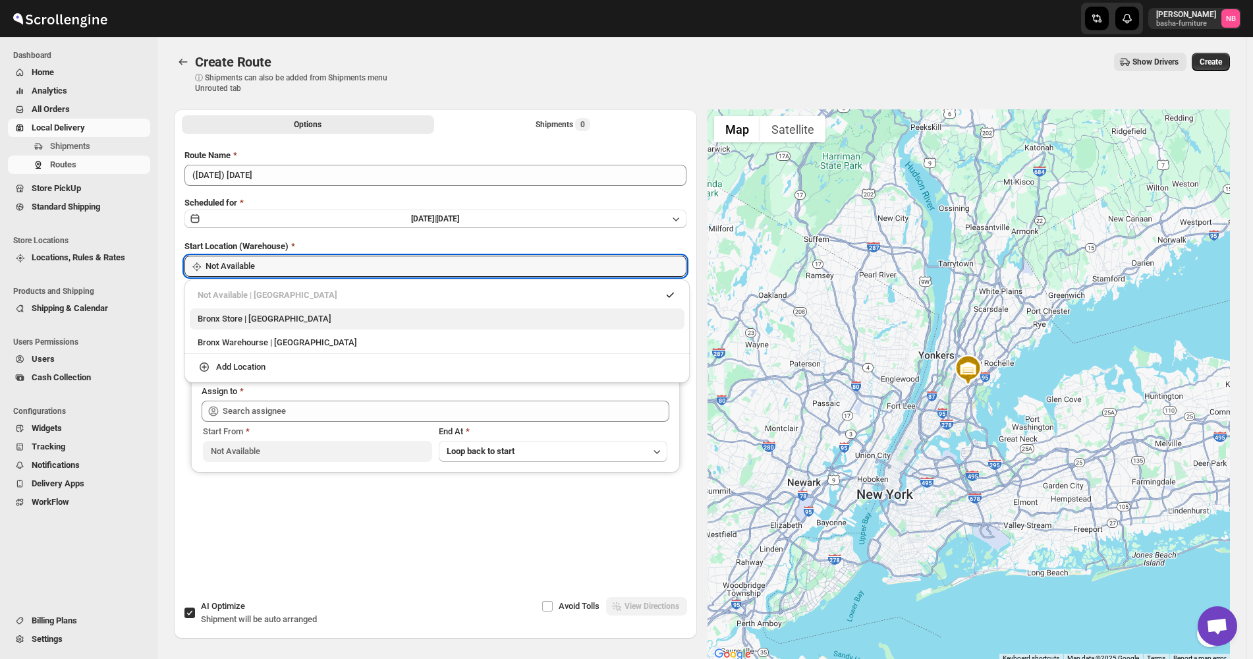
click at [319, 323] on div "Bronx Store | [GEOGRAPHIC_DATA]" at bounding box center [437, 318] width 479 height 13
type input "Bronx Store"
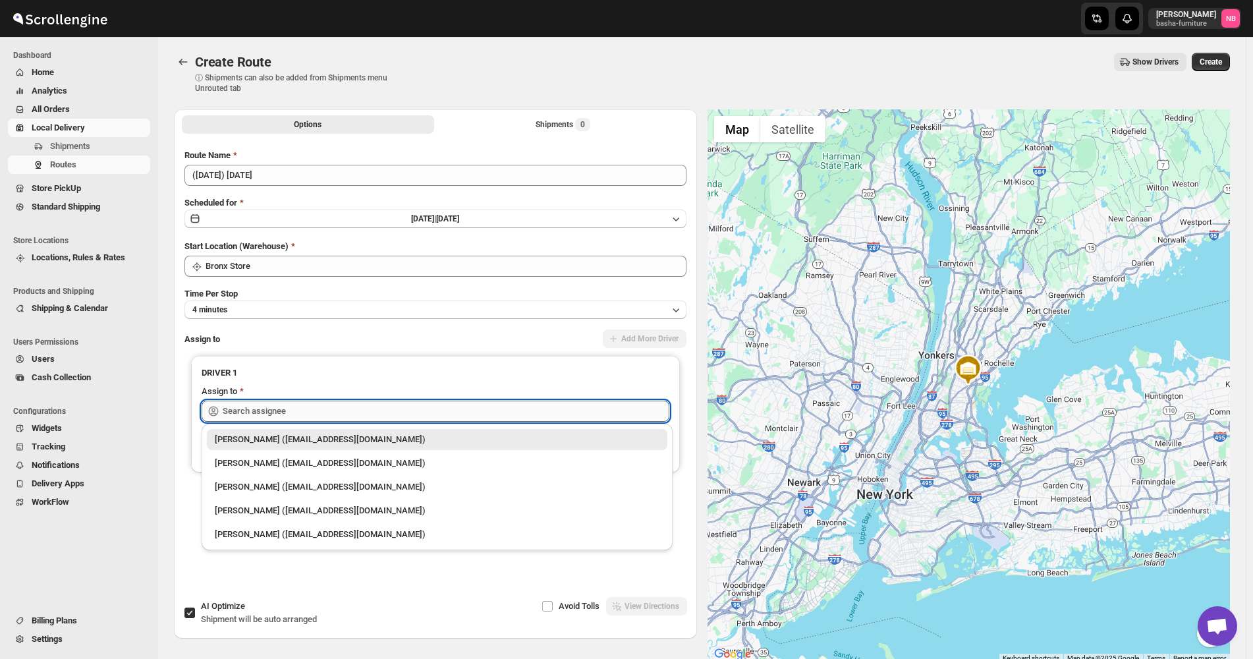
click at [302, 406] on input "text" at bounding box center [446, 410] width 447 height 21
click at [288, 461] on div "[PERSON_NAME] ([EMAIL_ADDRESS][DOMAIN_NAME])" at bounding box center [437, 462] width 445 height 13
type input "[PERSON_NAME] ([EMAIL_ADDRESS][DOMAIN_NAME])"
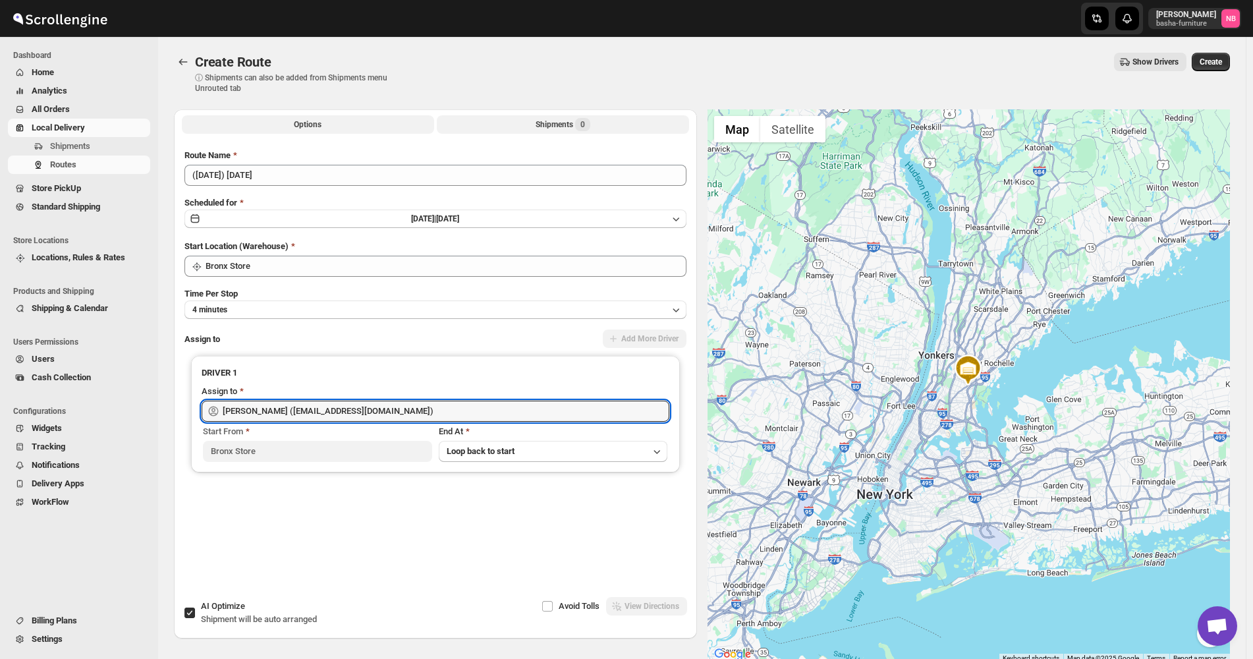
click at [512, 122] on button "Shipments 0" at bounding box center [563, 124] width 252 height 18
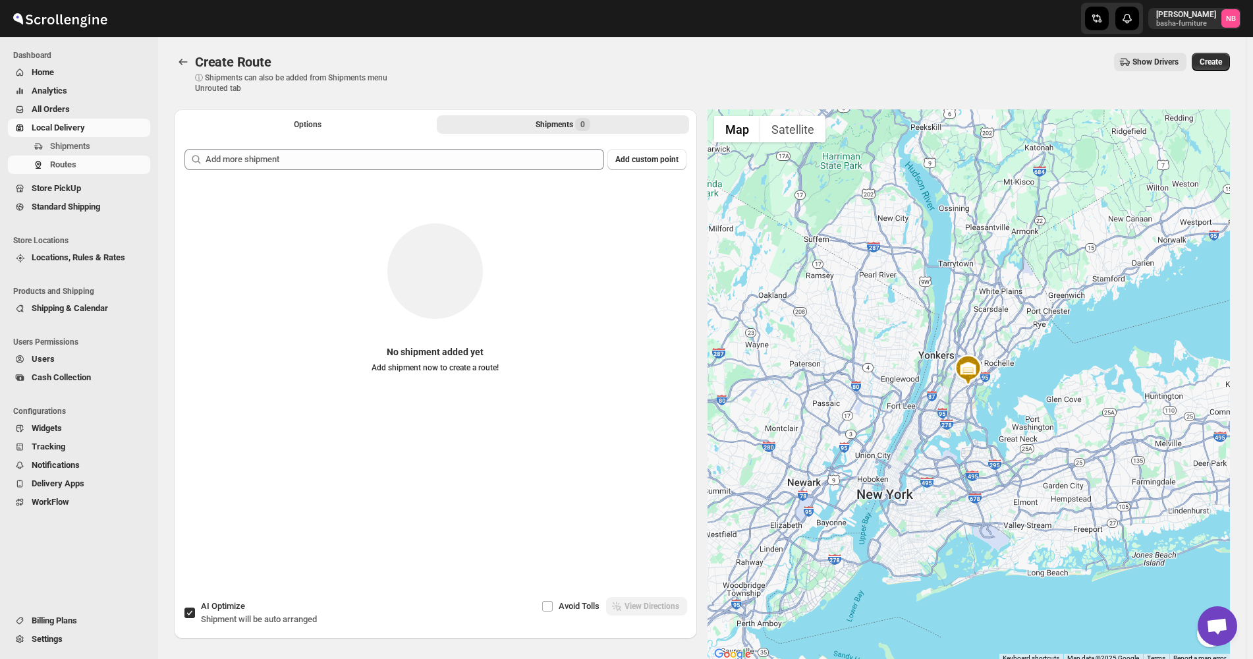
click at [491, 144] on div "Add custom point No shipment added yet Add shipment now to create a route!" at bounding box center [435, 354] width 523 height 432
click at [471, 177] on div "Add custom point No shipment added yet Add shipment now to create a route!" at bounding box center [435, 357] width 502 height 416
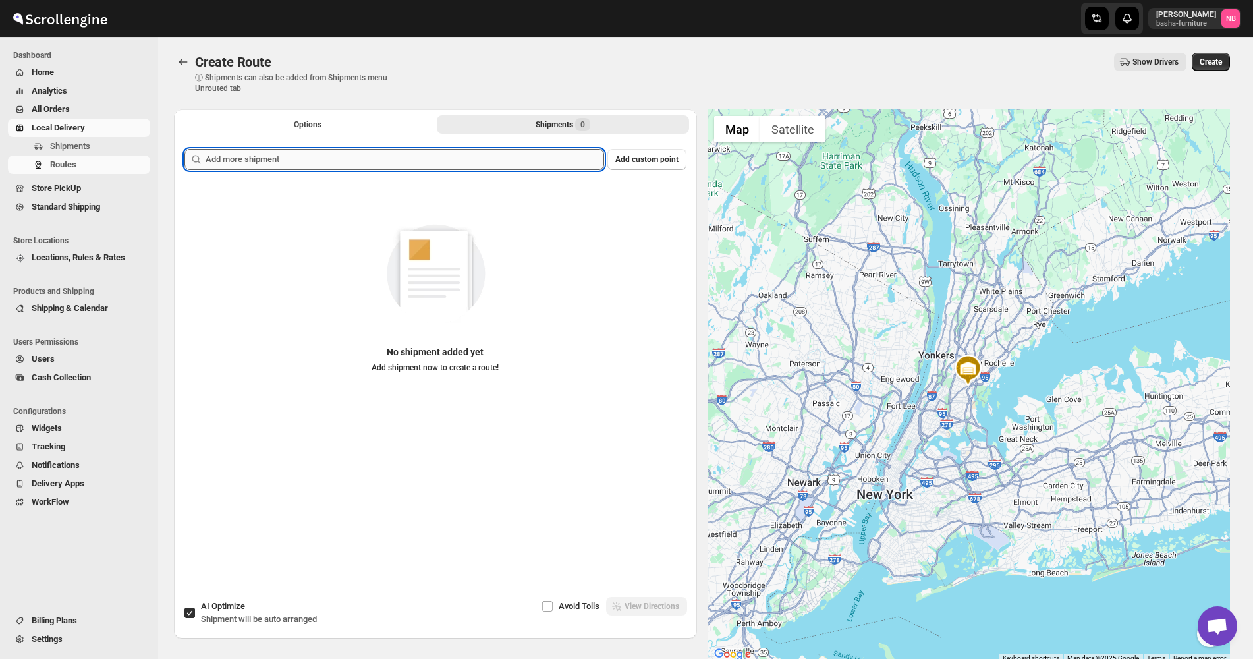
click at [476, 161] on input "text" at bounding box center [404, 159] width 398 height 21
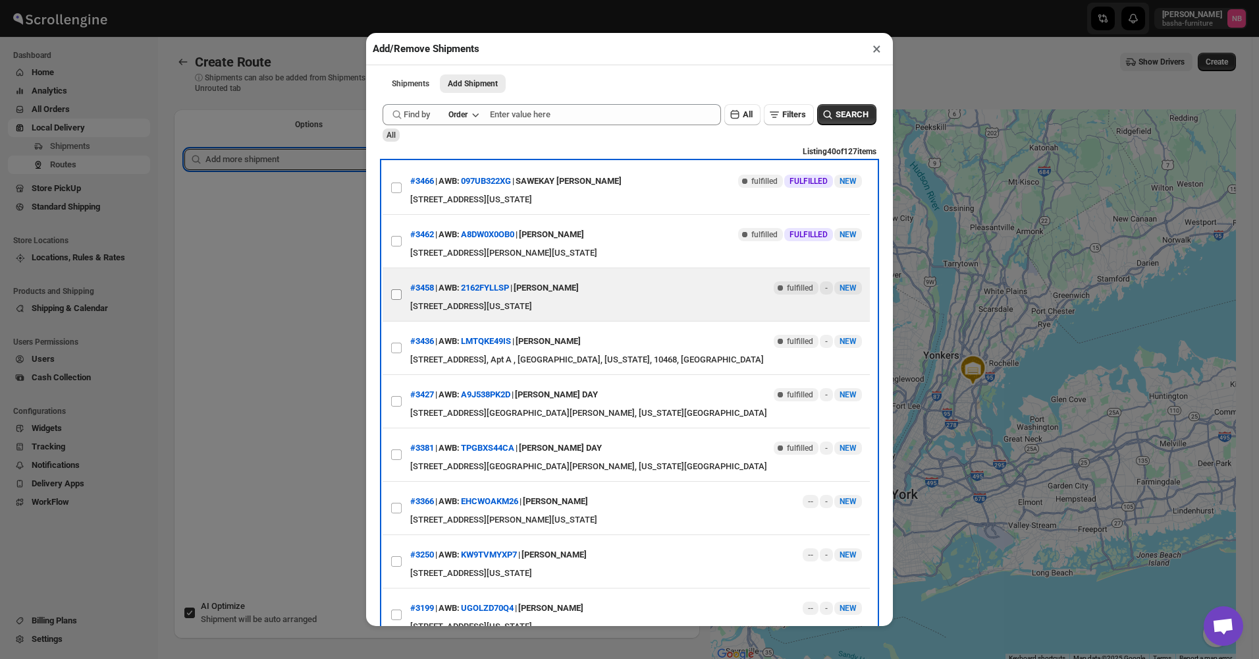
click at [402, 296] on label "View details for 68a0c4e5eb510359434f42f0" at bounding box center [397, 294] width 28 height 53
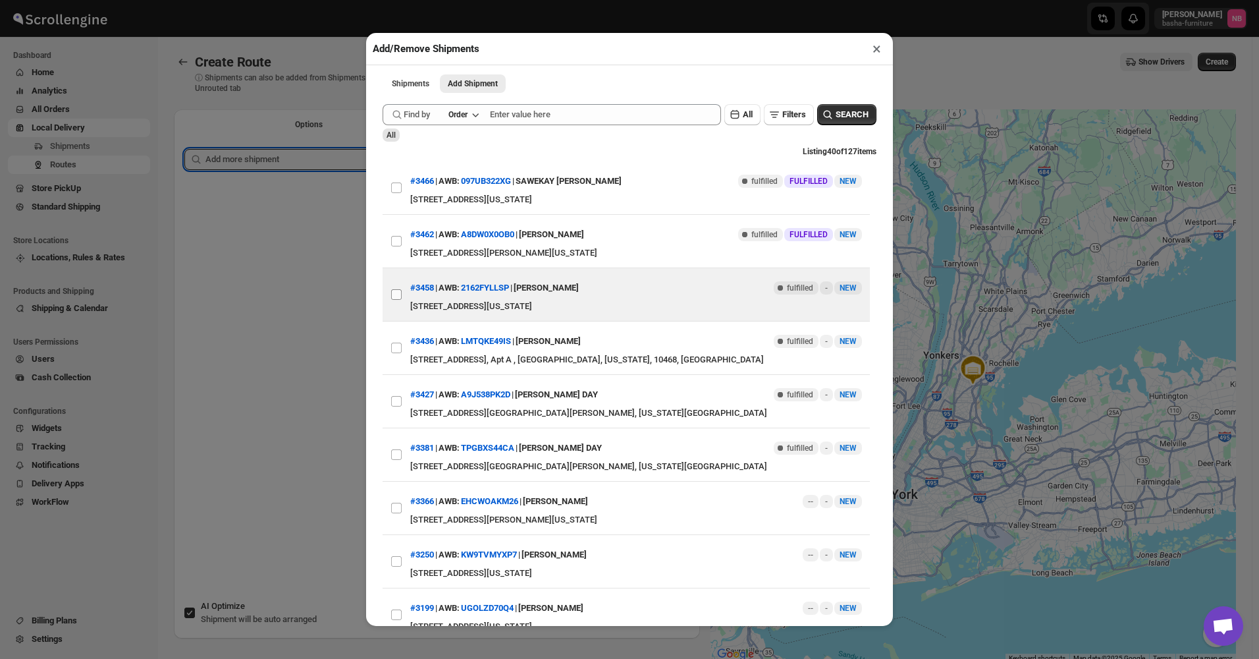
click at [402, 296] on input "View details for 68a0c4e5eb510359434f42f0" at bounding box center [396, 294] width 11 height 11
checkbox input "true"
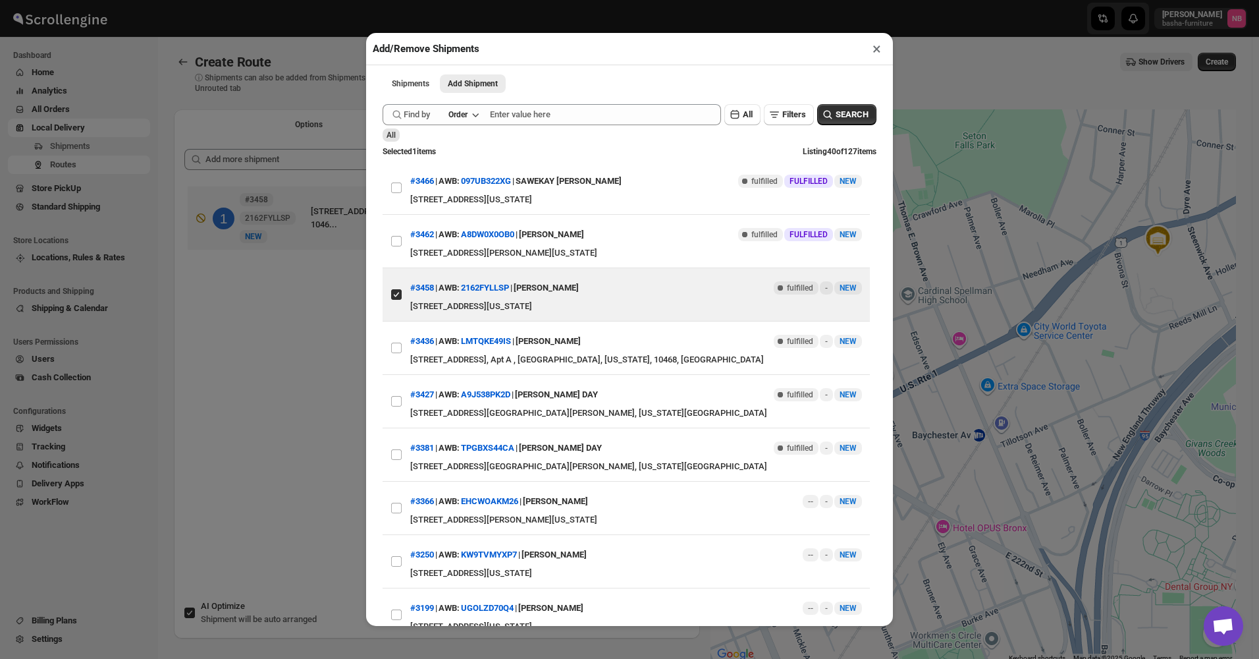
click at [343, 363] on div "Add/Remove Shipments × Shipments Add Shipment More views Shipments Add Shipment…" at bounding box center [629, 329] width 1259 height 659
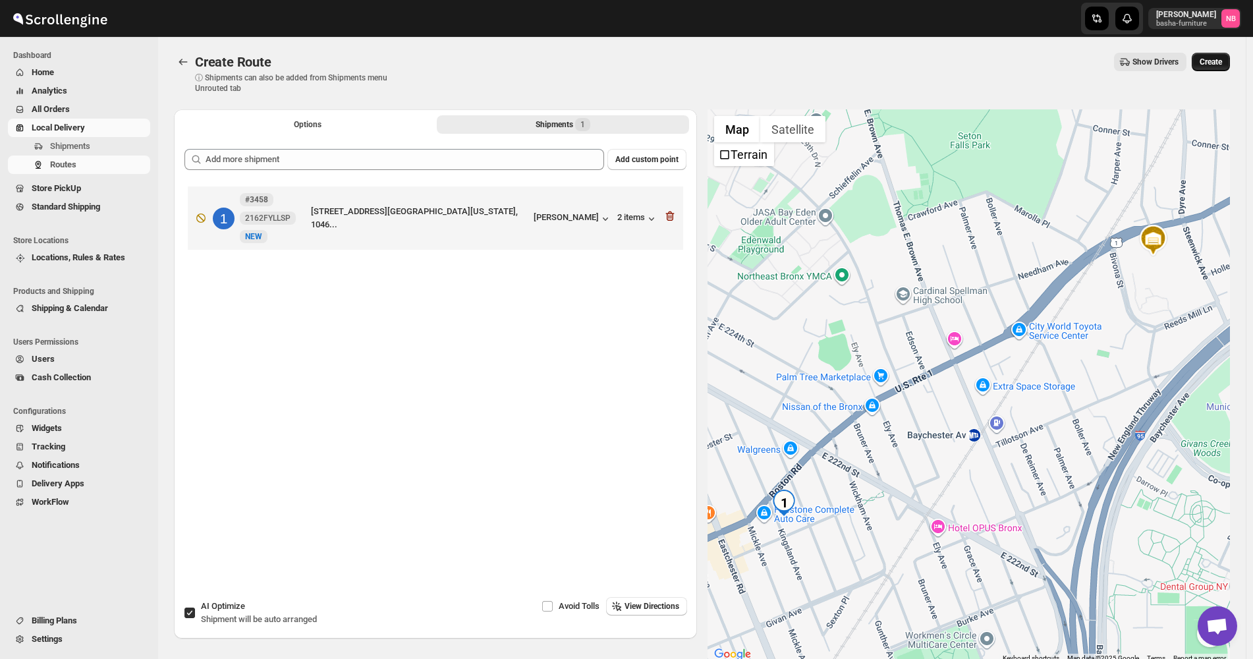
click at [1214, 58] on span "Create" at bounding box center [1210, 62] width 22 height 11
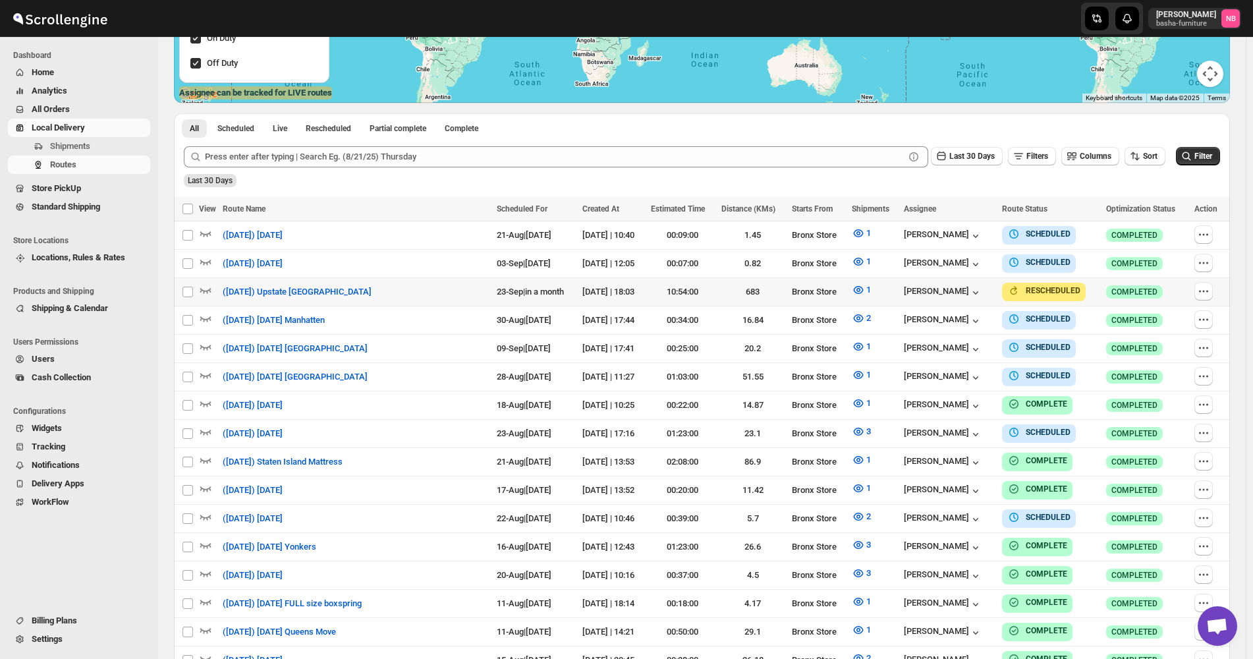
scroll to position [329, 0]
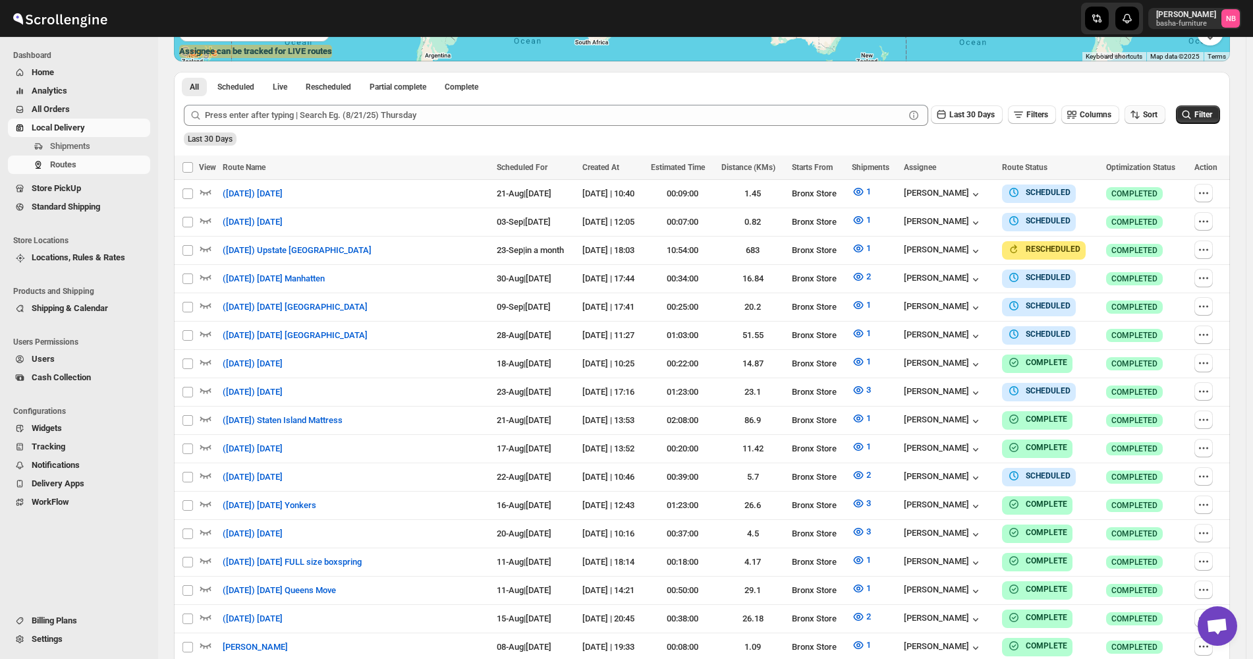
click at [1140, 115] on icon "button" at bounding box center [1134, 114] width 13 height 13
click at [1120, 196] on button "Due Date" at bounding box center [1148, 185] width 80 height 21
click at [970, 113] on span "Last 30 Days" at bounding box center [971, 114] width 45 height 9
click at [989, 279] on button "All" at bounding box center [972, 280] width 75 height 21
click at [1193, 109] on icon "submit" at bounding box center [1186, 114] width 13 height 13
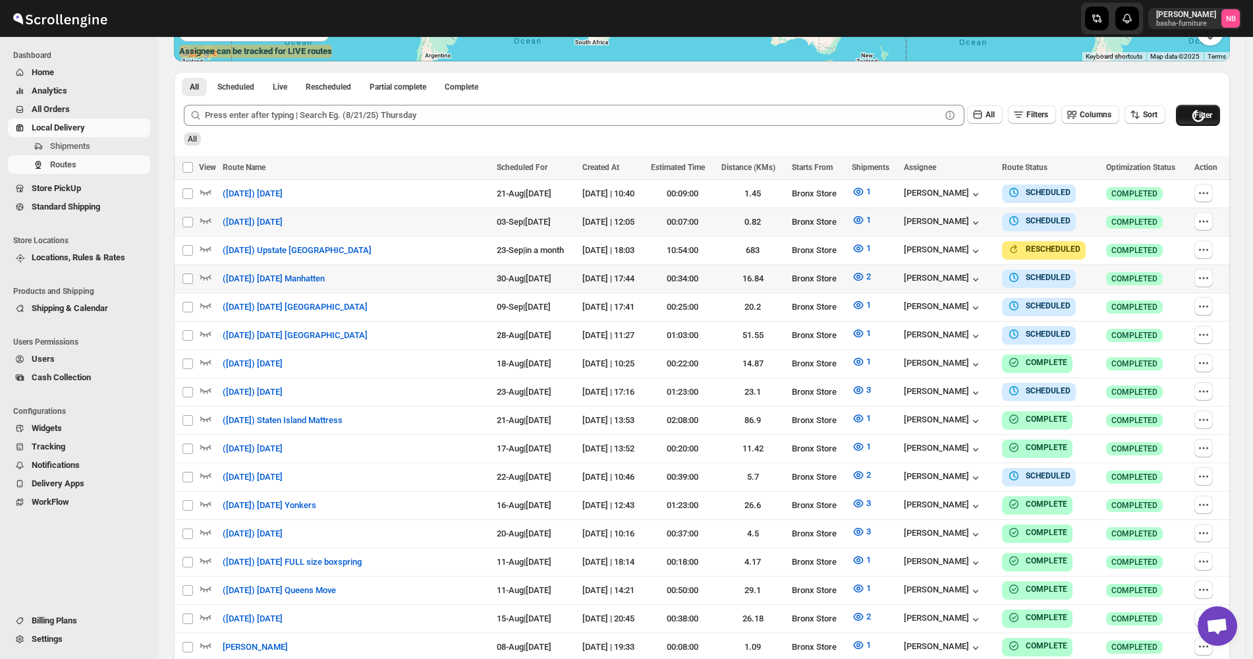
scroll to position [227, 0]
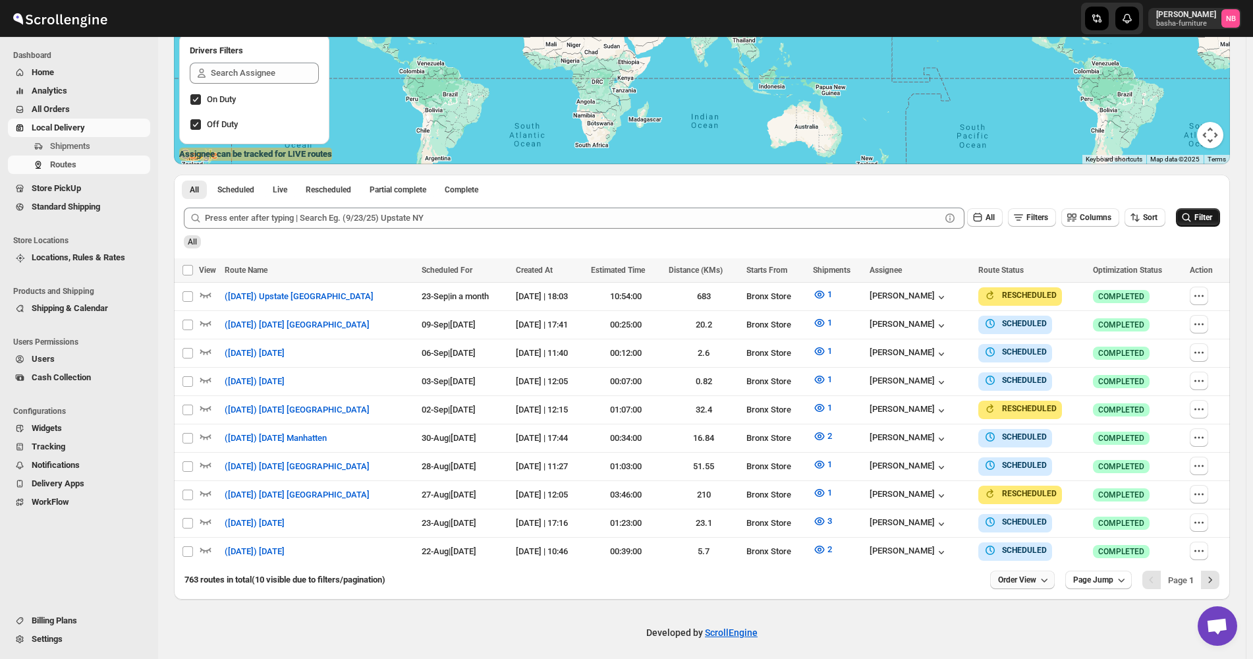
click at [1007, 574] on span "Order View" at bounding box center [1017, 579] width 38 height 11
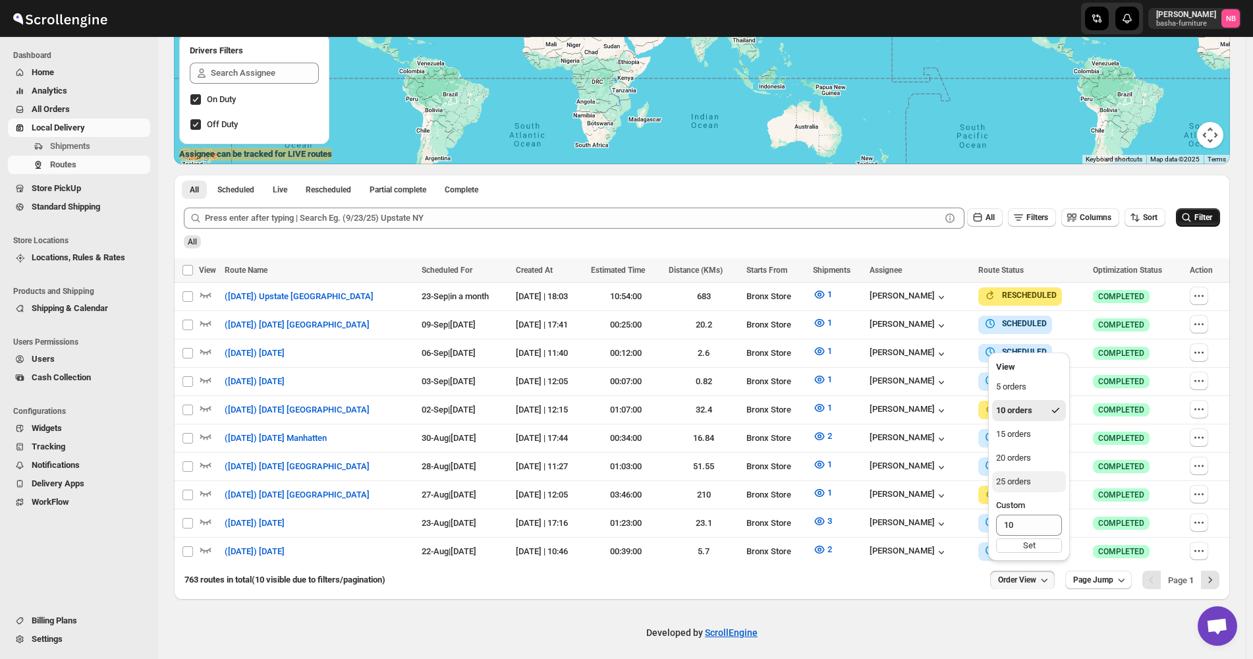
click at [1039, 489] on button "25 orders" at bounding box center [1029, 481] width 74 height 21
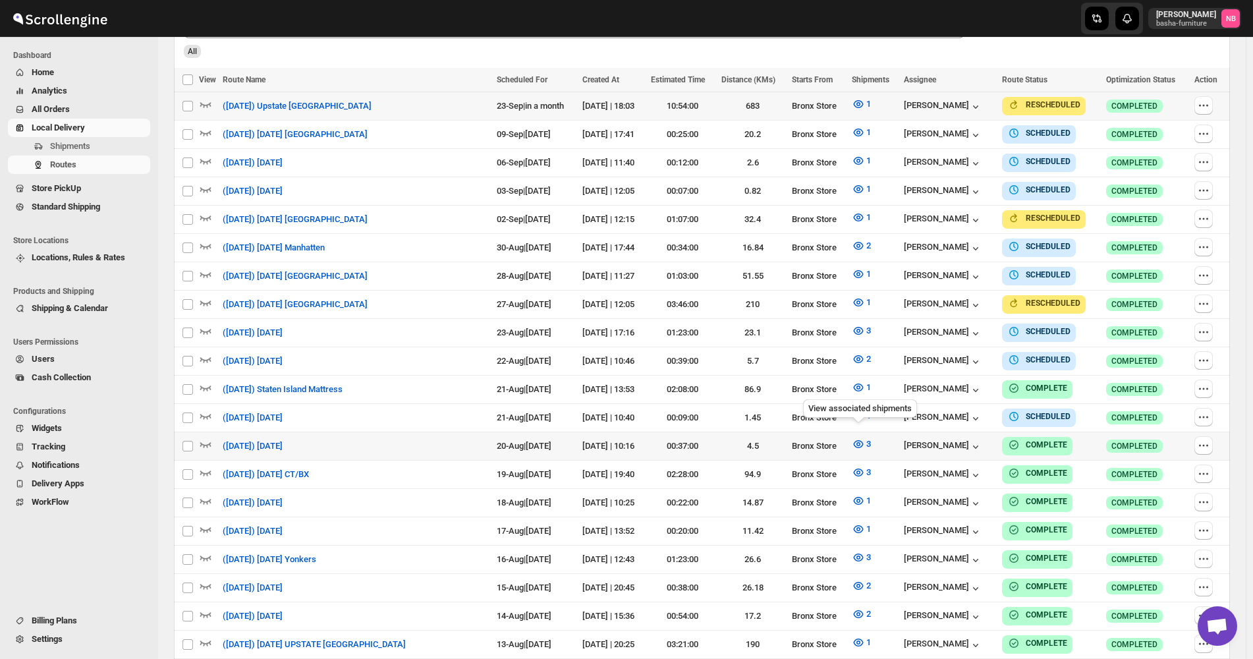
scroll to position [419, 0]
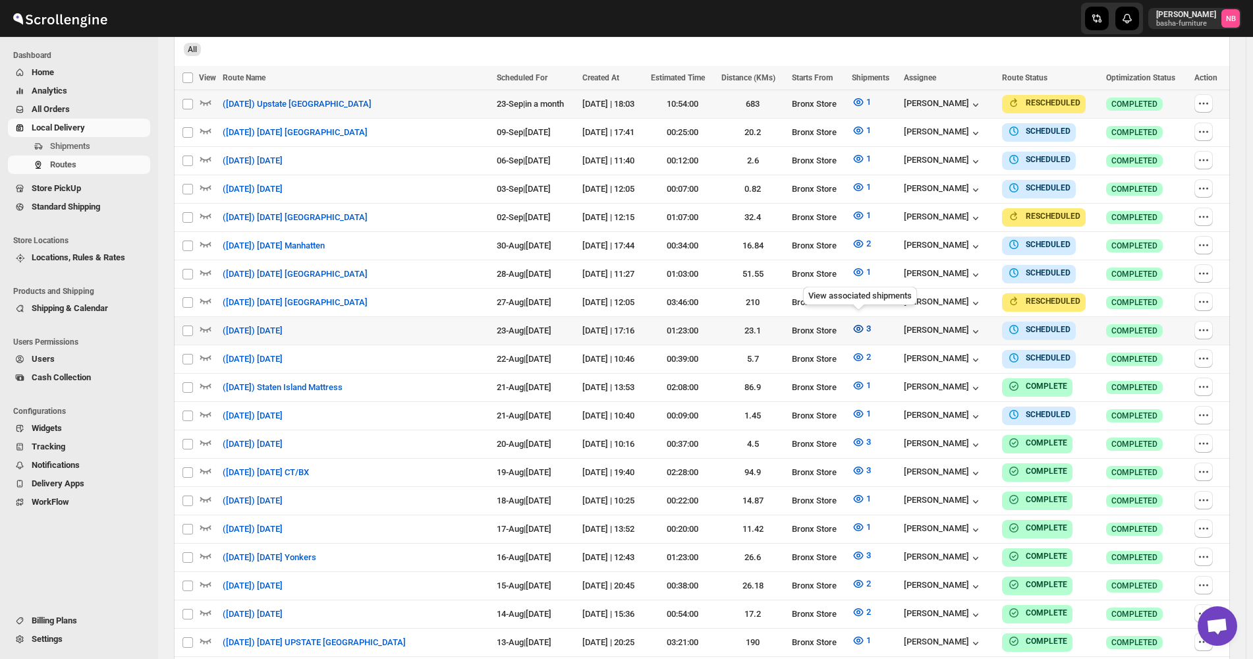
click at [858, 318] on button "3" at bounding box center [861, 328] width 35 height 21
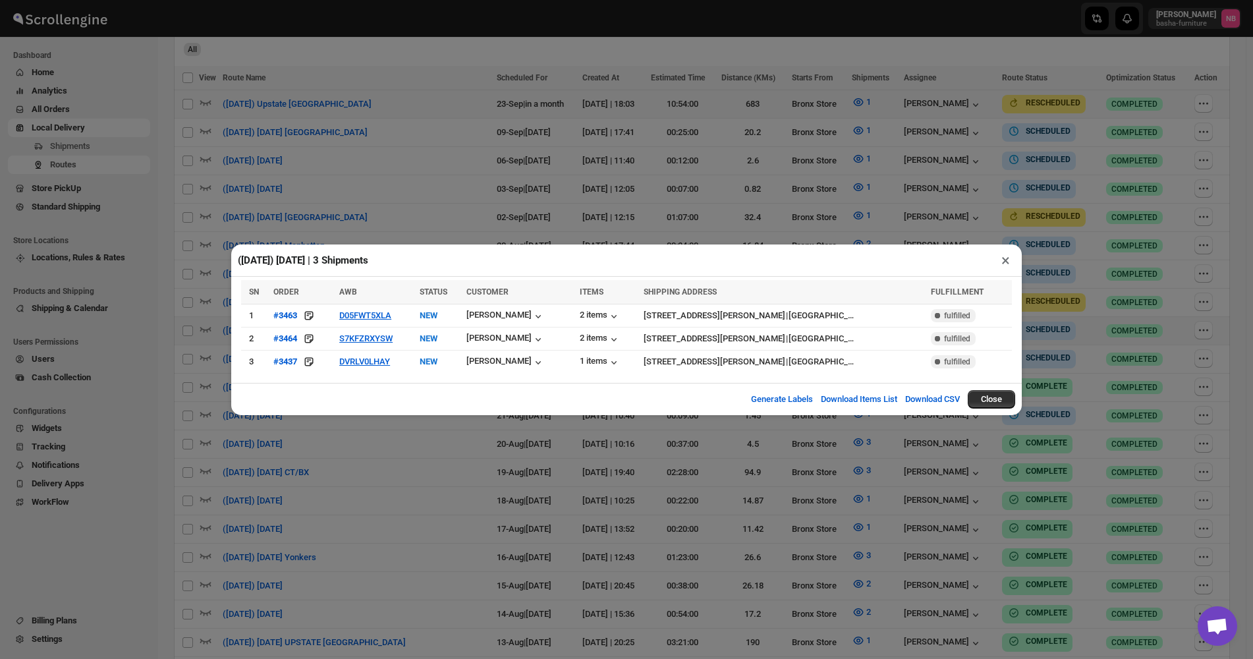
drag, startPoint x: 643, startPoint y: 565, endPoint x: 642, endPoint y: 557, distance: 8.1
click at [648, 555] on div "([DATE]) [DATE] | 3 Shipments × SN ORDER AWB STATUS CUSTOMER ITEMS SHIPPING ADD…" at bounding box center [626, 329] width 1253 height 659
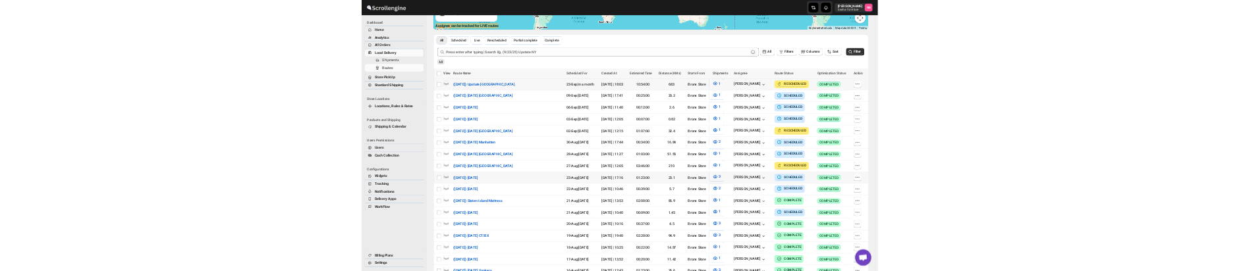
scroll to position [287, 0]
